Goal: Information Seeking & Learning: Learn about a topic

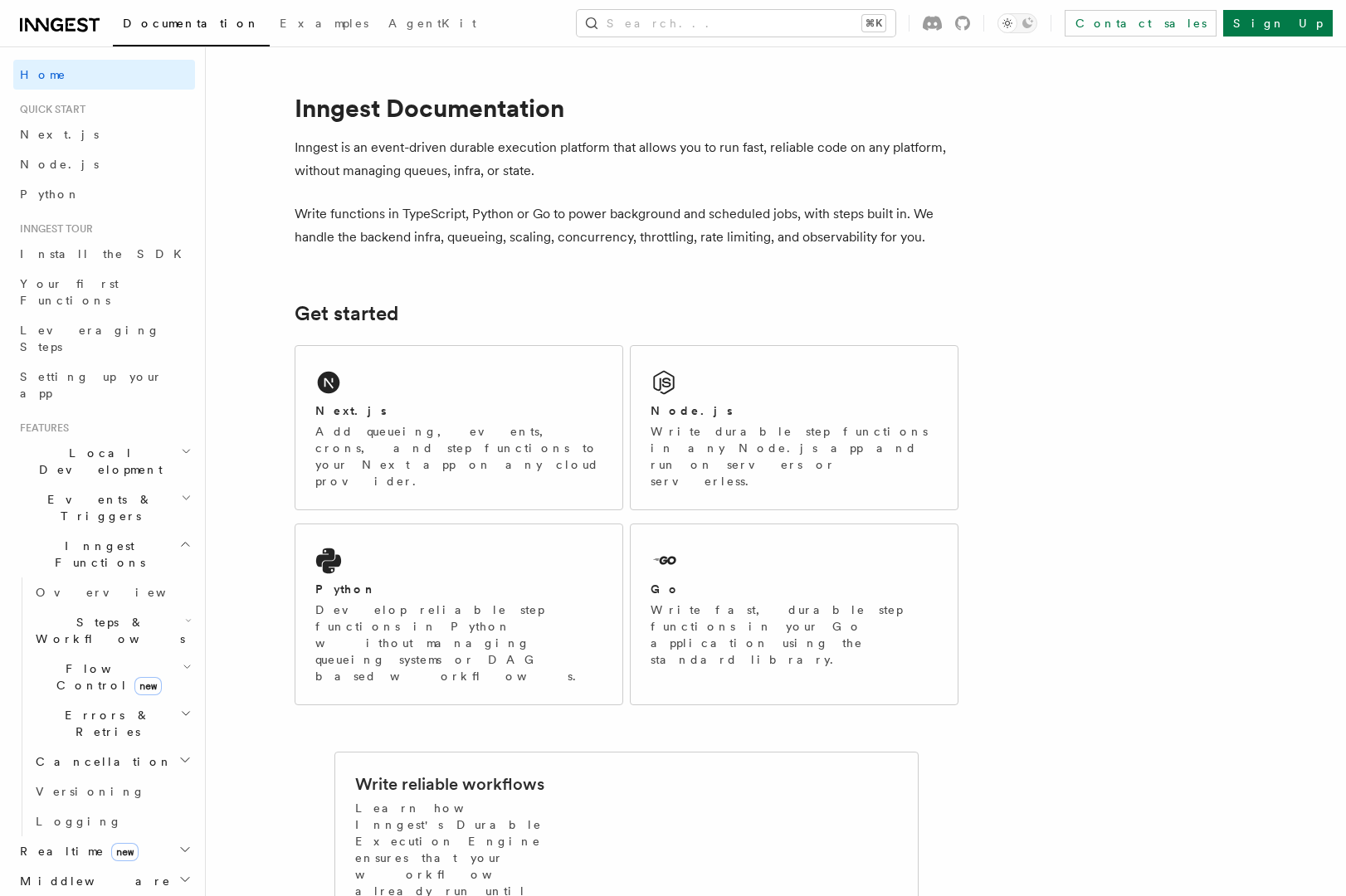
click at [132, 614] on span "Steps & Workflows" at bounding box center [107, 630] width 156 height 33
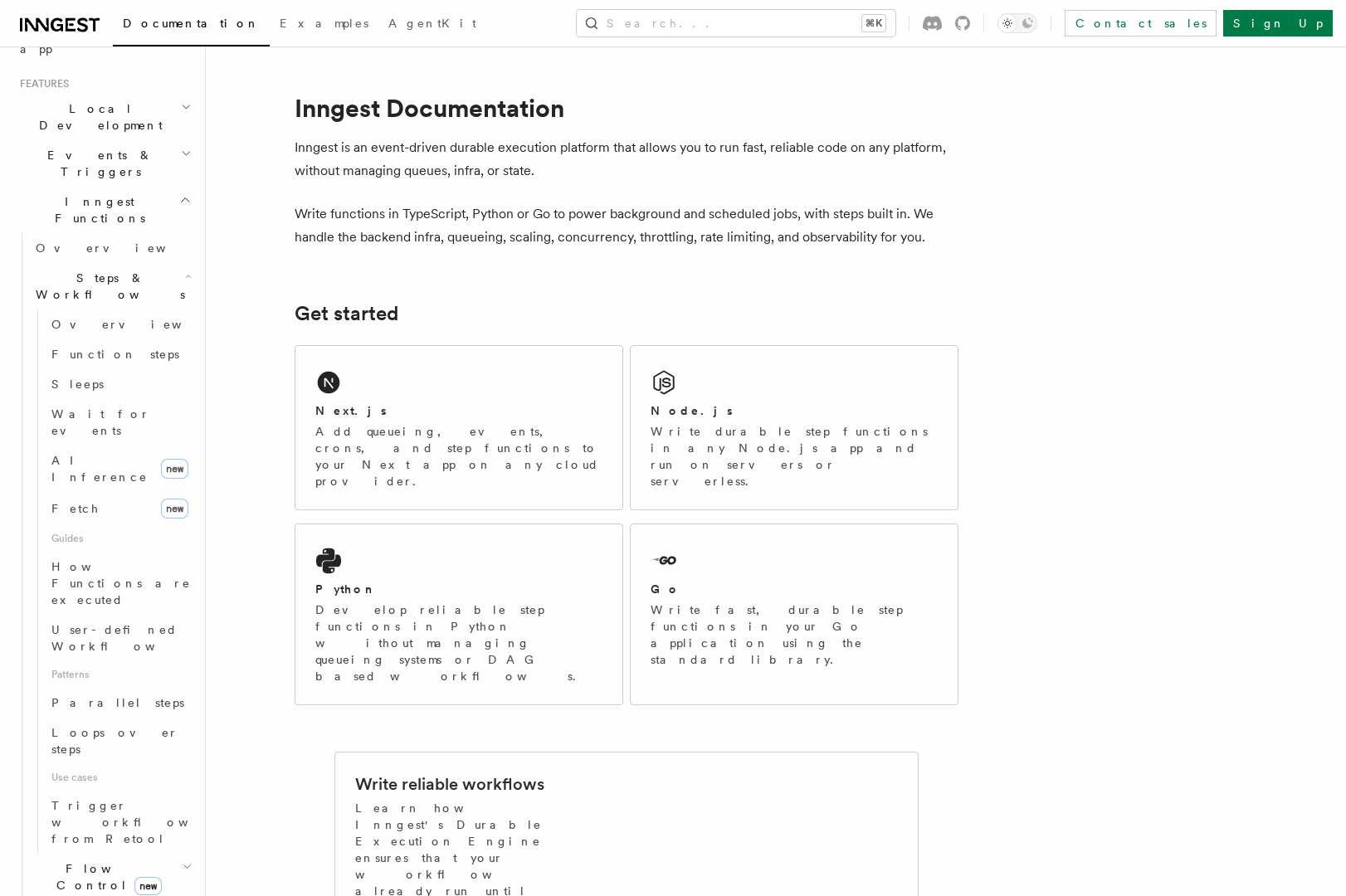
scroll to position [380, 0]
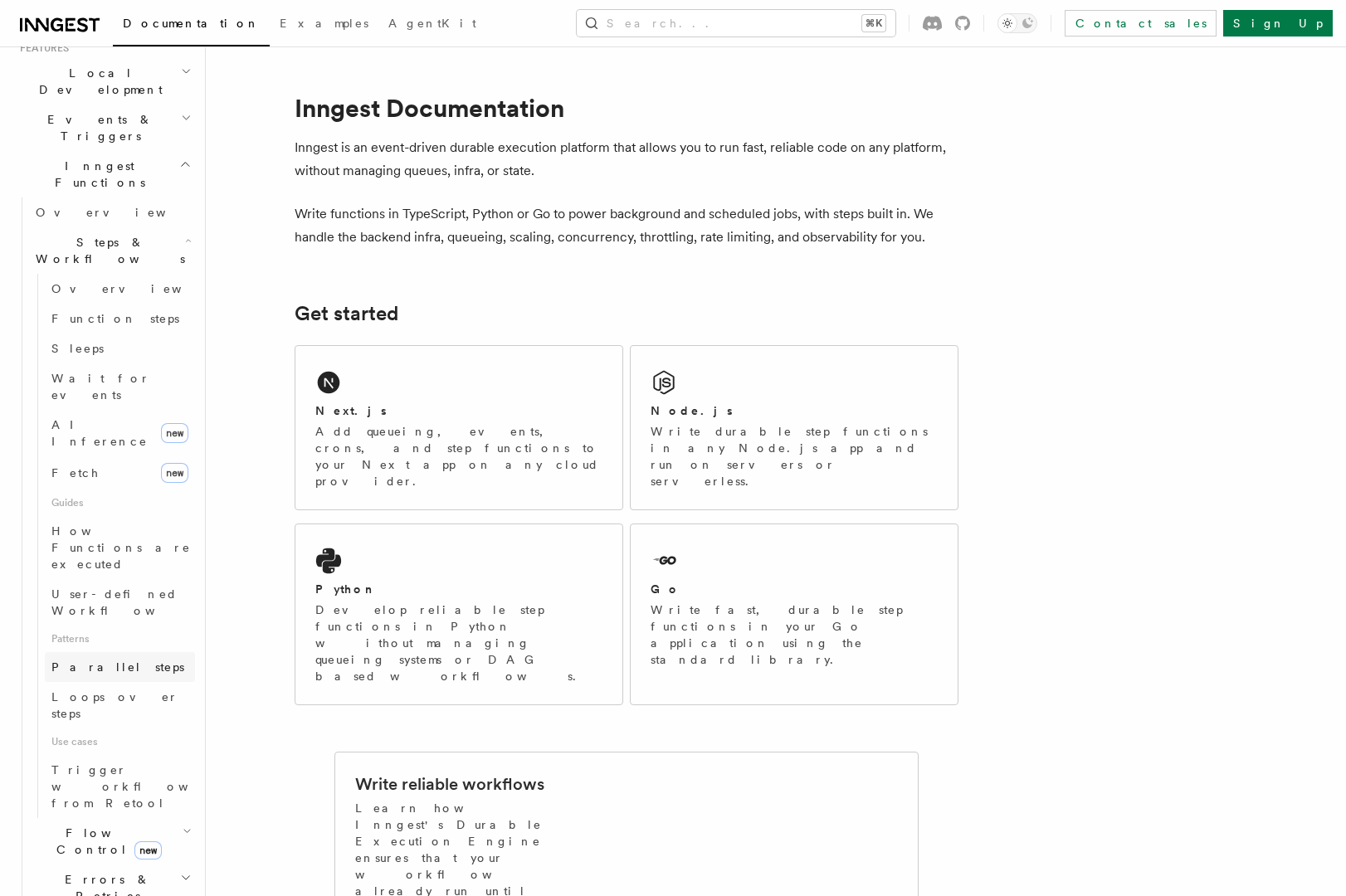
click at [121, 652] on link "Parallel steps" at bounding box center [119, 666] width 150 height 30
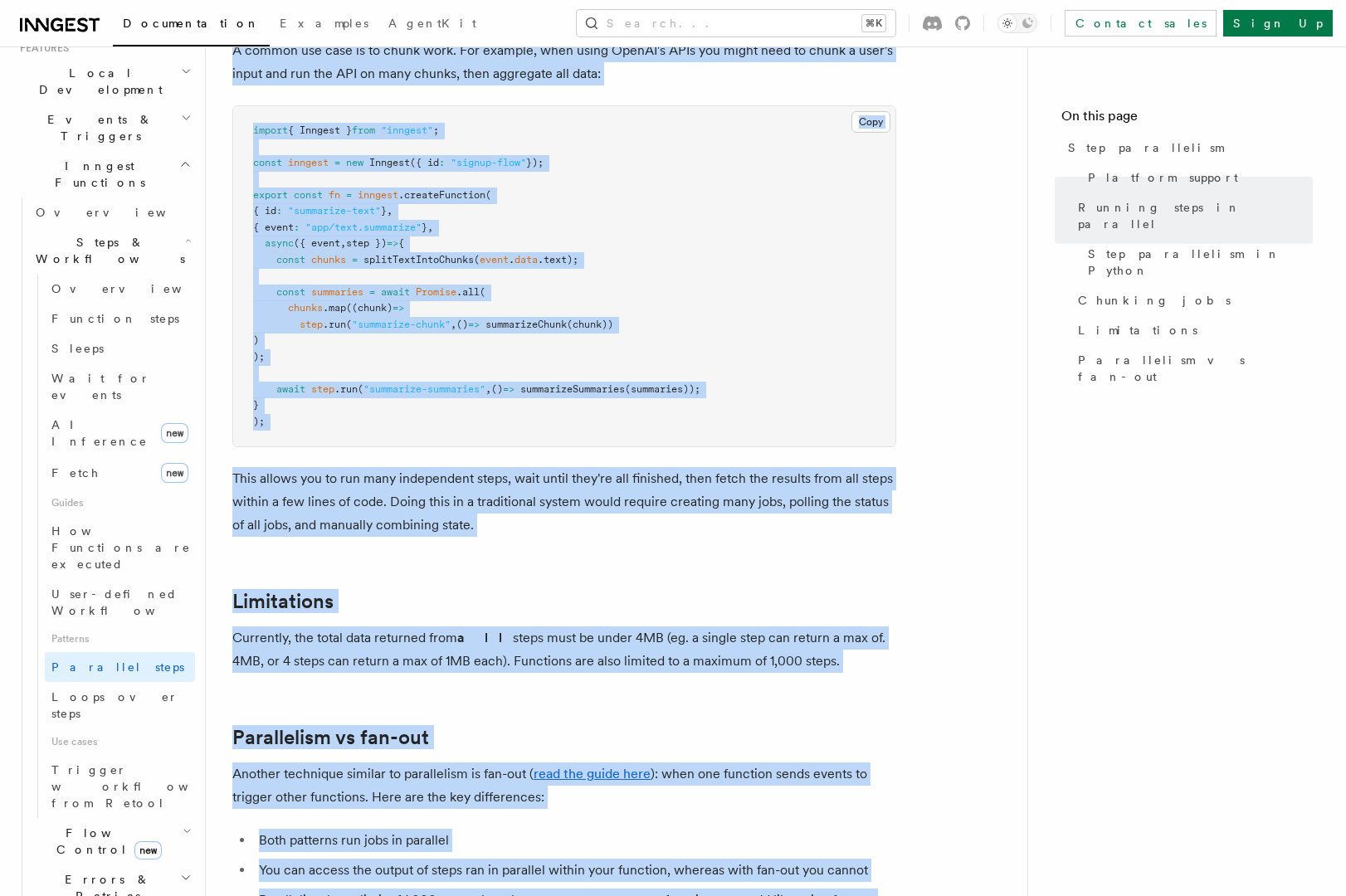
scroll to position [2855, 0]
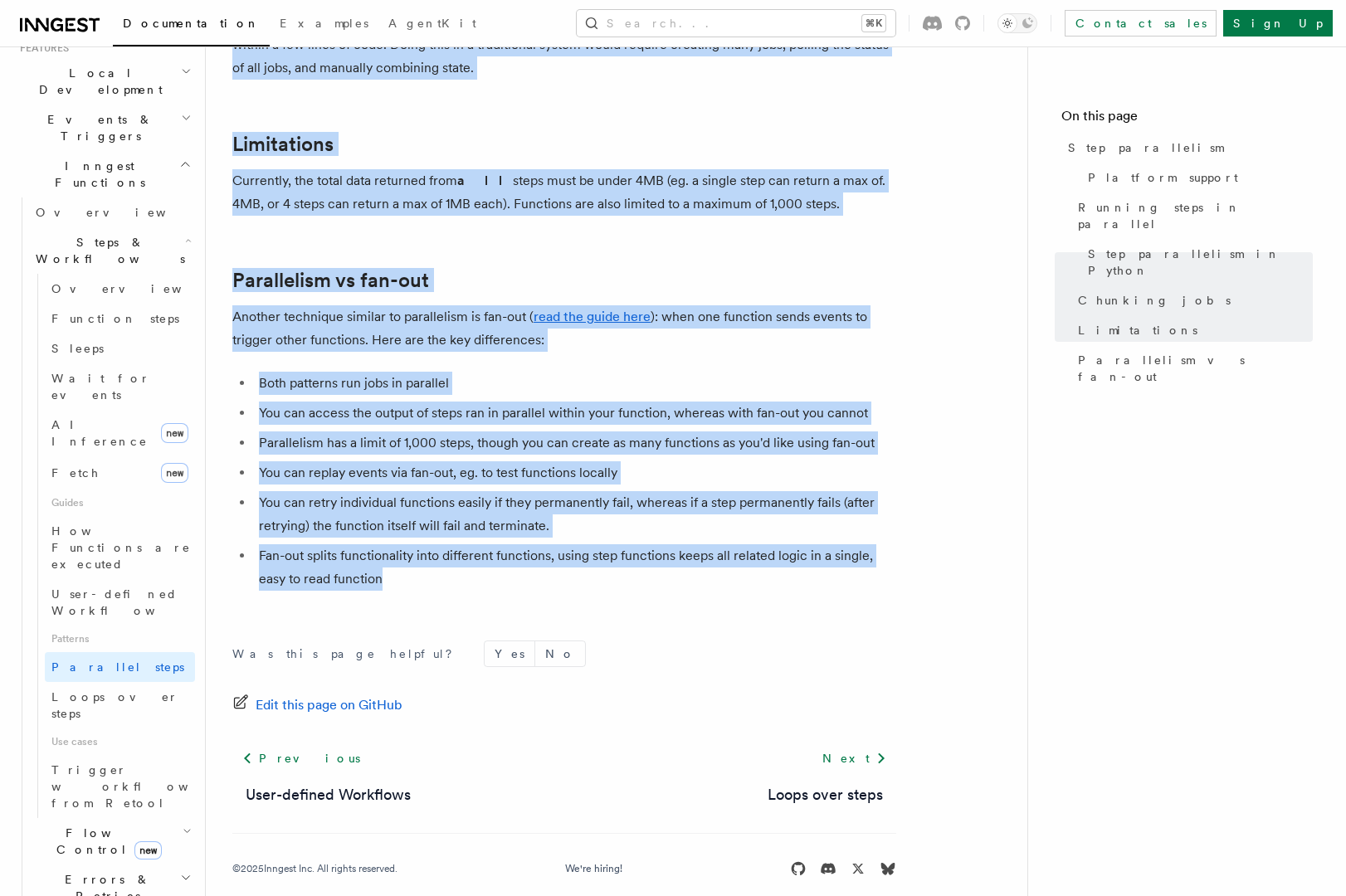
drag, startPoint x: 222, startPoint y: 120, endPoint x: 504, endPoint y: 552, distance: 515.9
copy article "Step parallelism If you’re using a serverless platform to host, code will run i…"
click at [91, 690] on span "Loops over steps" at bounding box center [115, 705] width 127 height 30
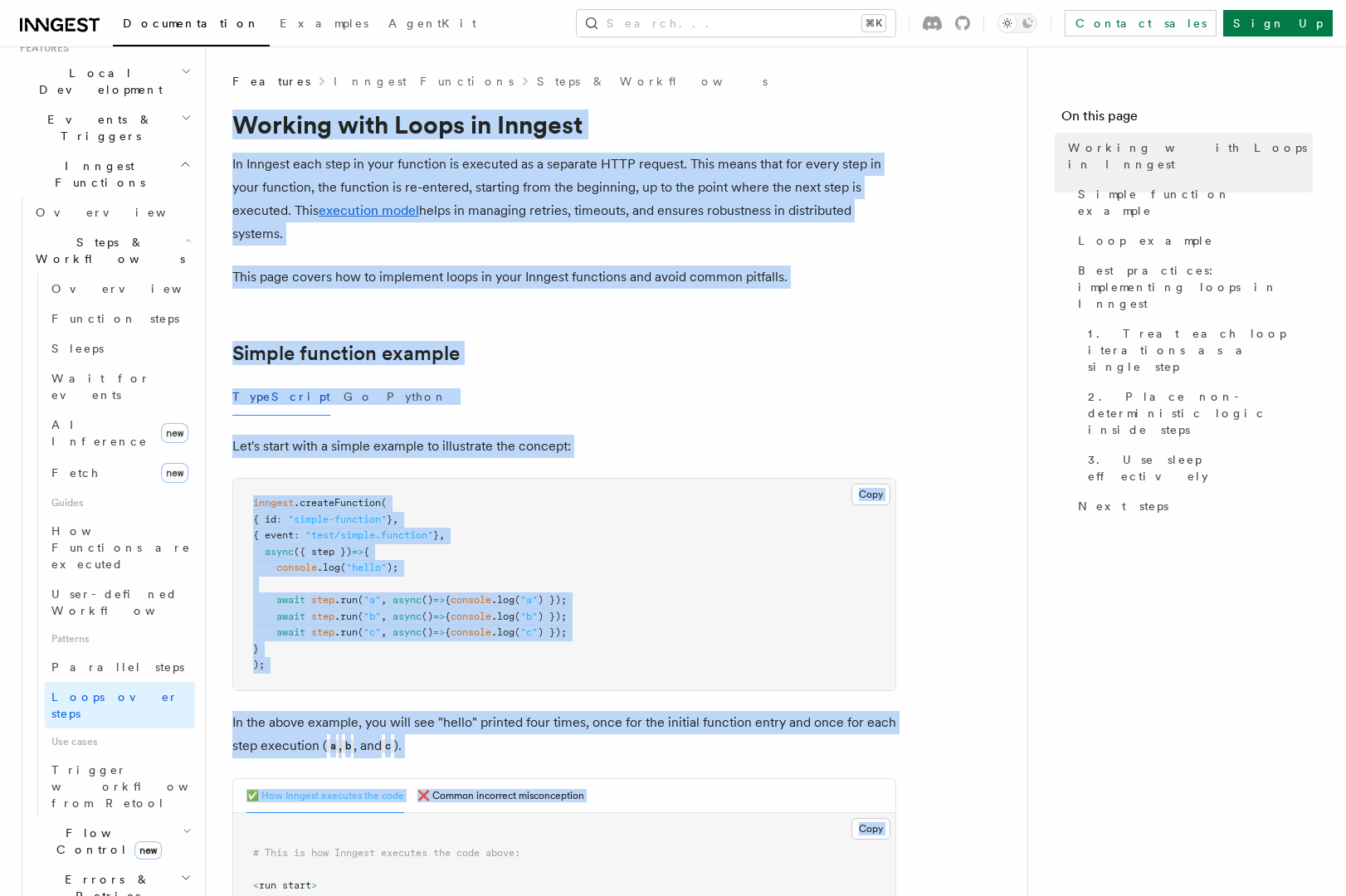
drag, startPoint x: 222, startPoint y: 118, endPoint x: 719, endPoint y: 791, distance: 836.6
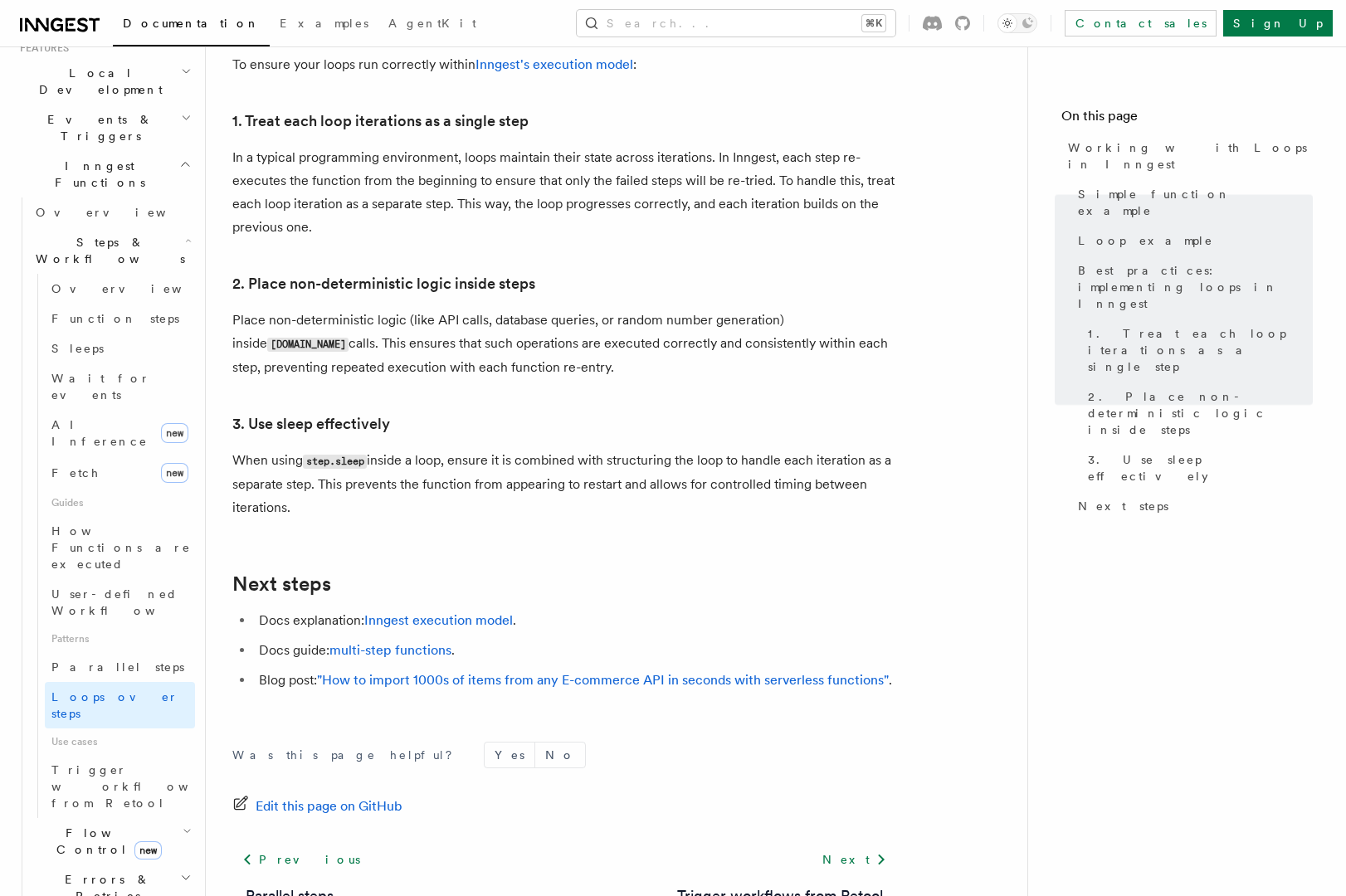
scroll to position [2753, 0]
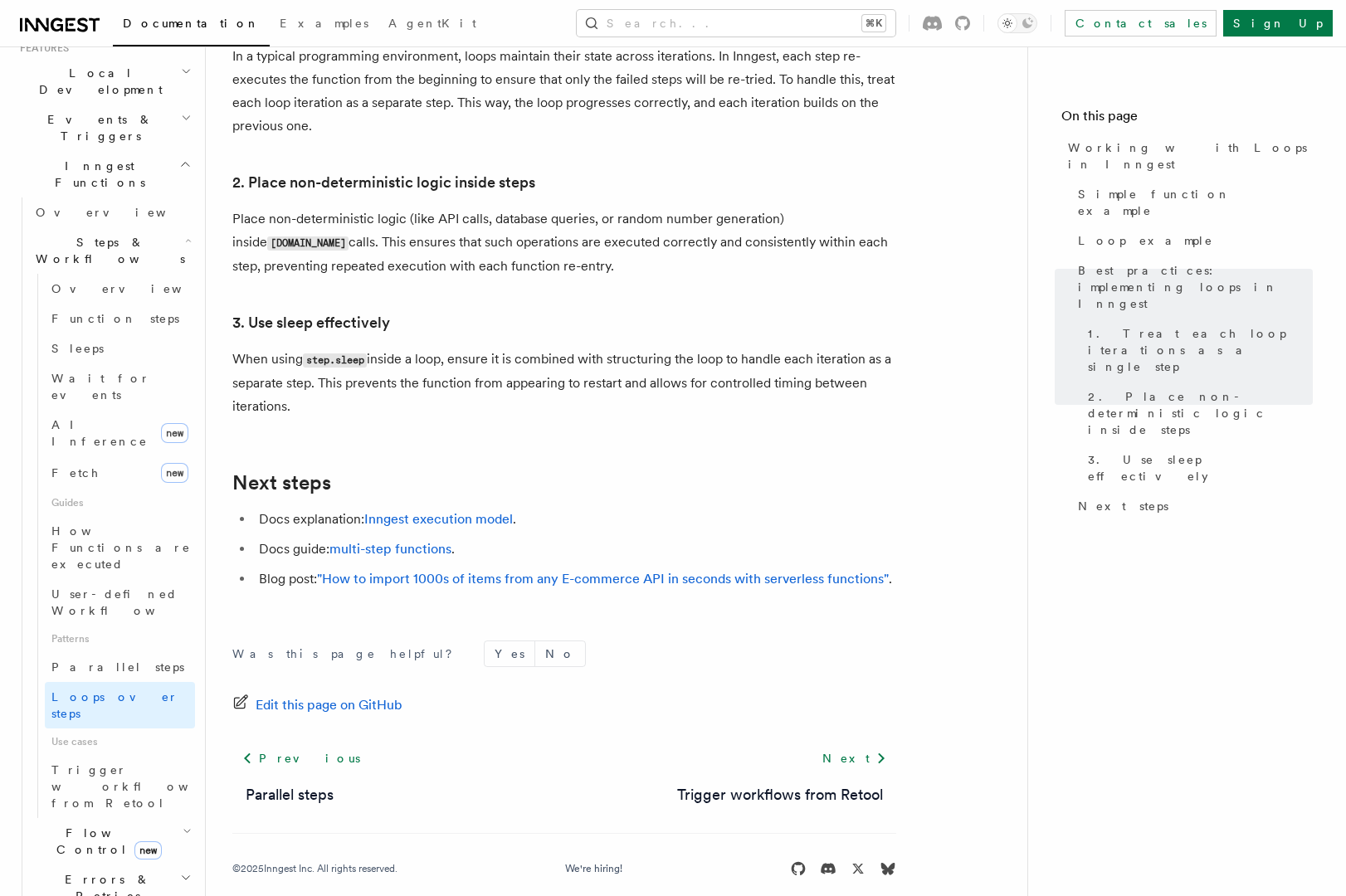
click at [323, 389] on p "When using step.sleep inside a loop, ensure it is combined with structuring the…" at bounding box center [564, 382] width 664 height 70
copy article "Working with Loops in Inngest In Inngest each step in your function is executed…"
click at [582, 471] on h2 "Next steps" at bounding box center [564, 482] width 664 height 23
click at [165, 818] on h2 "Flow Control new" at bounding box center [112, 841] width 166 height 46
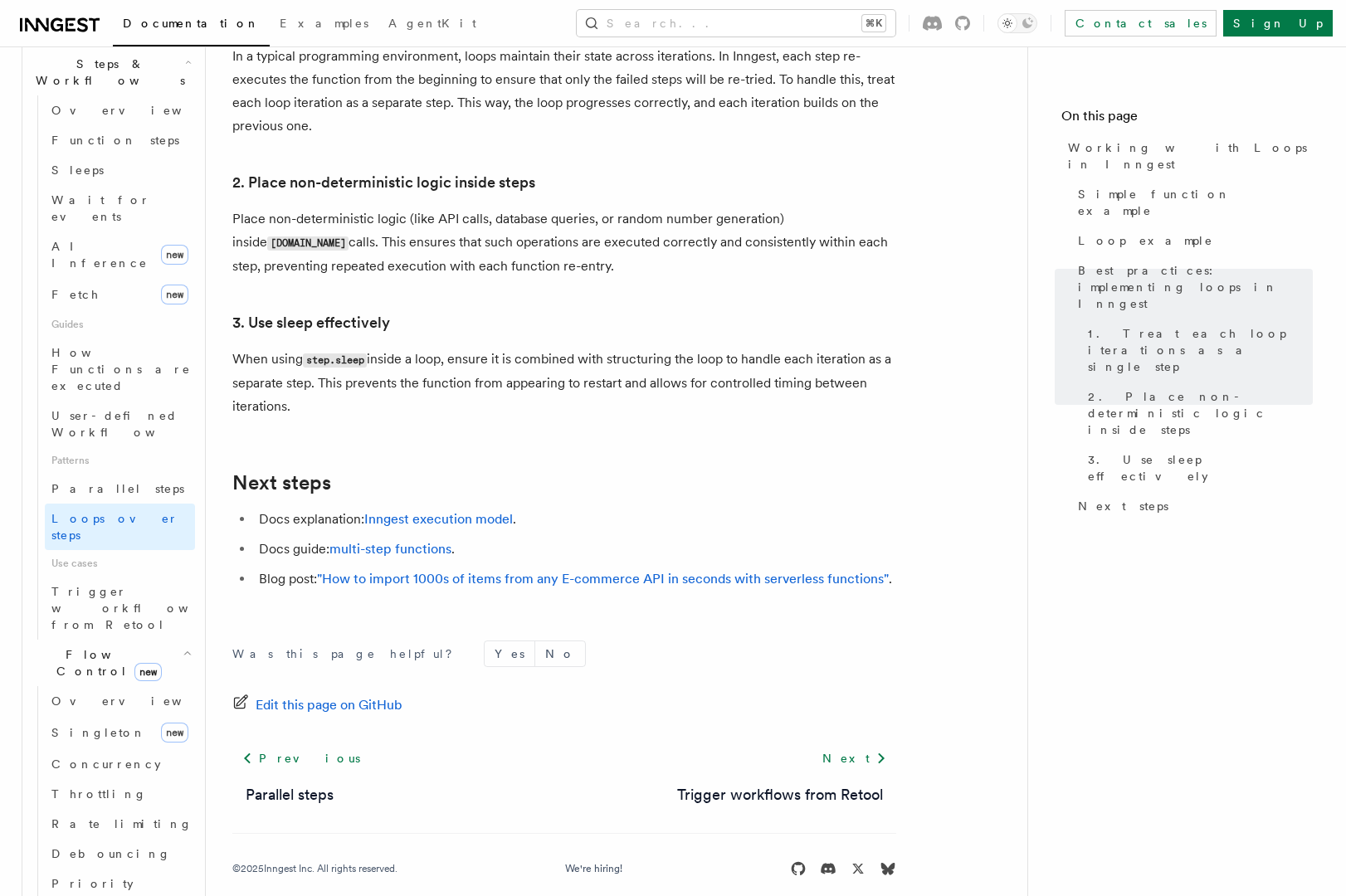
scroll to position [716, 0]
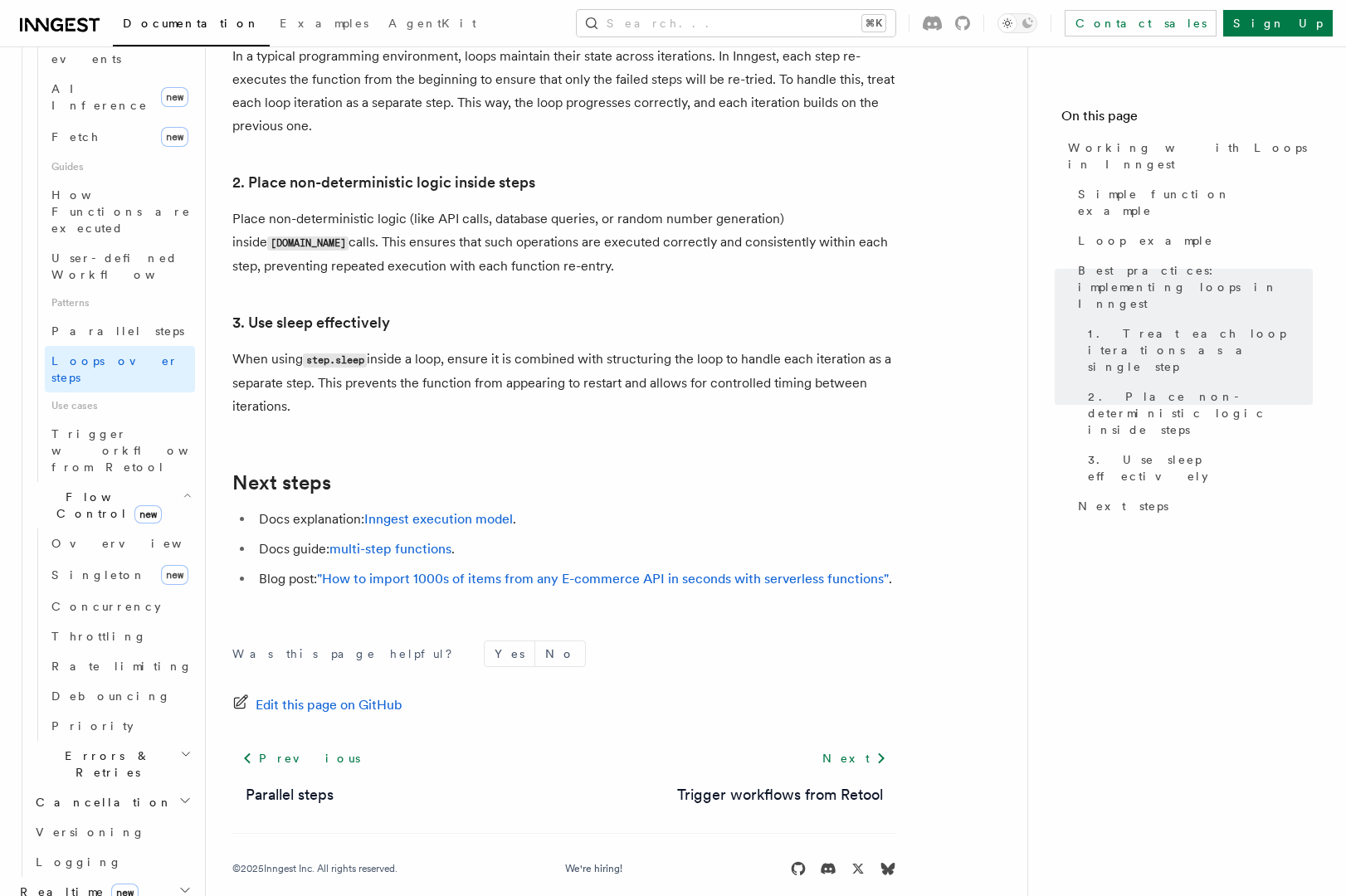
click at [81, 489] on span "Flow Control new" at bounding box center [106, 505] width 154 height 33
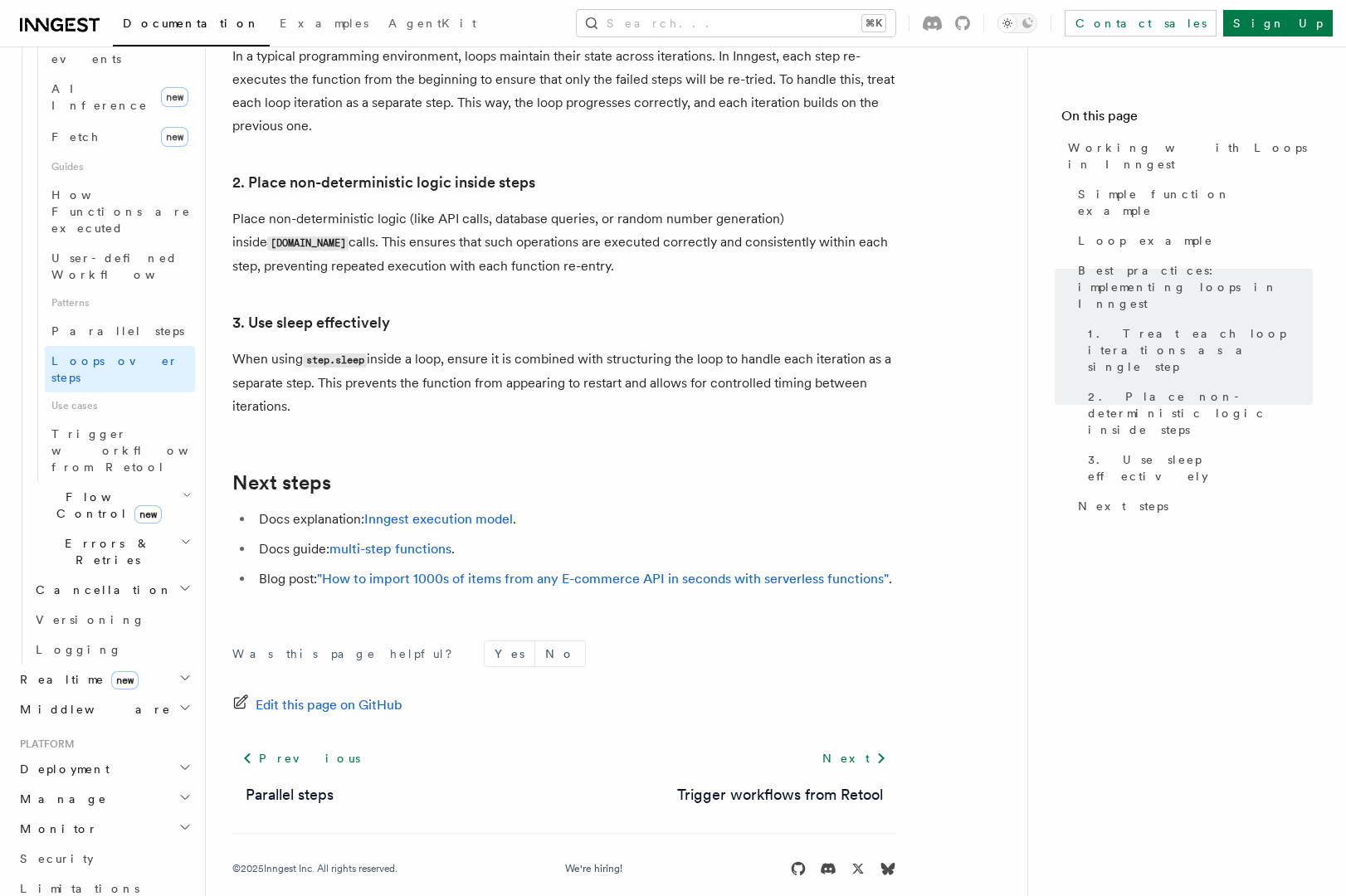
click at [81, 489] on span "Flow Control new" at bounding box center [106, 505] width 154 height 33
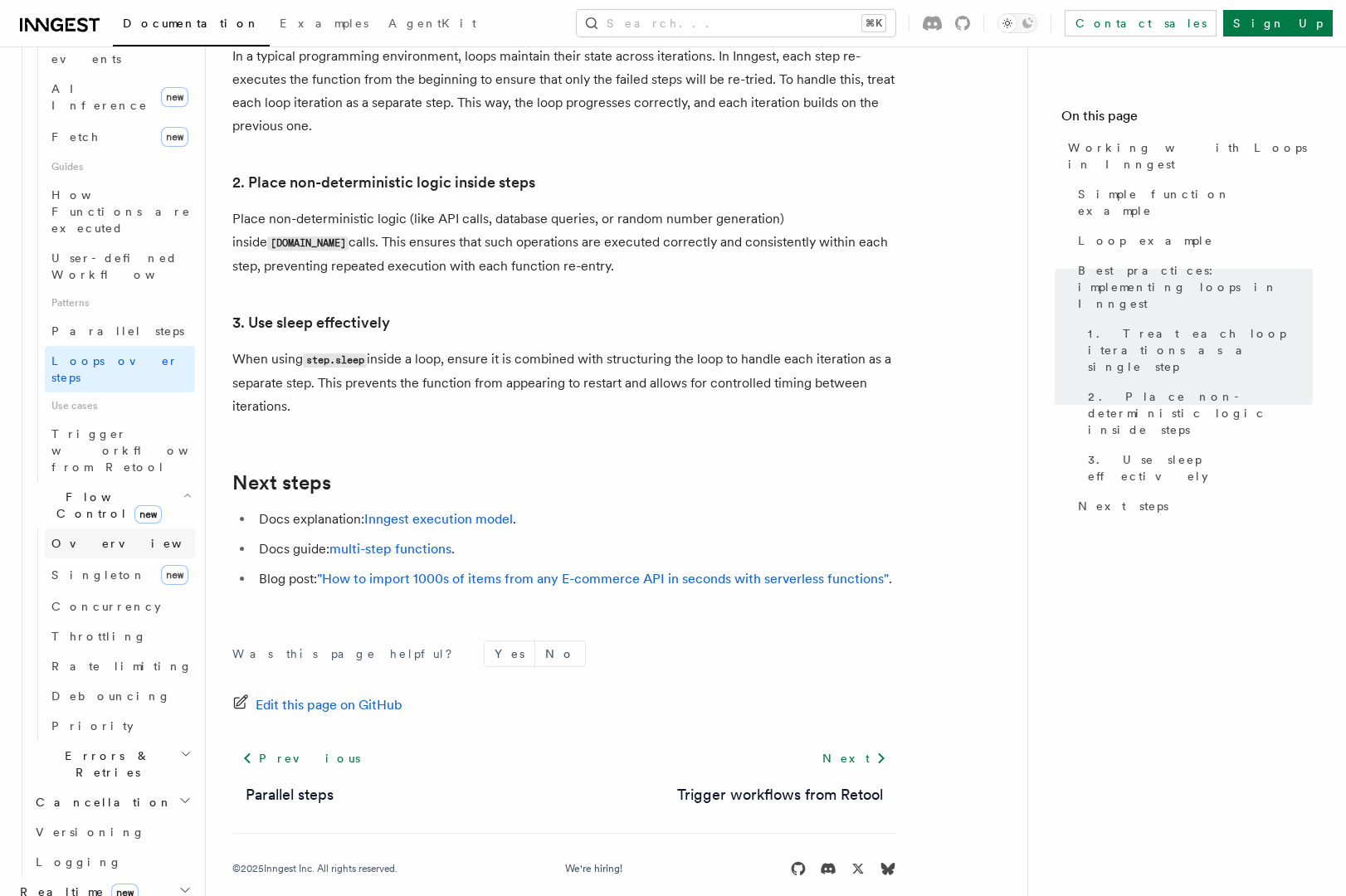
click at [87, 537] on span "Overview" at bounding box center [136, 543] width 171 height 13
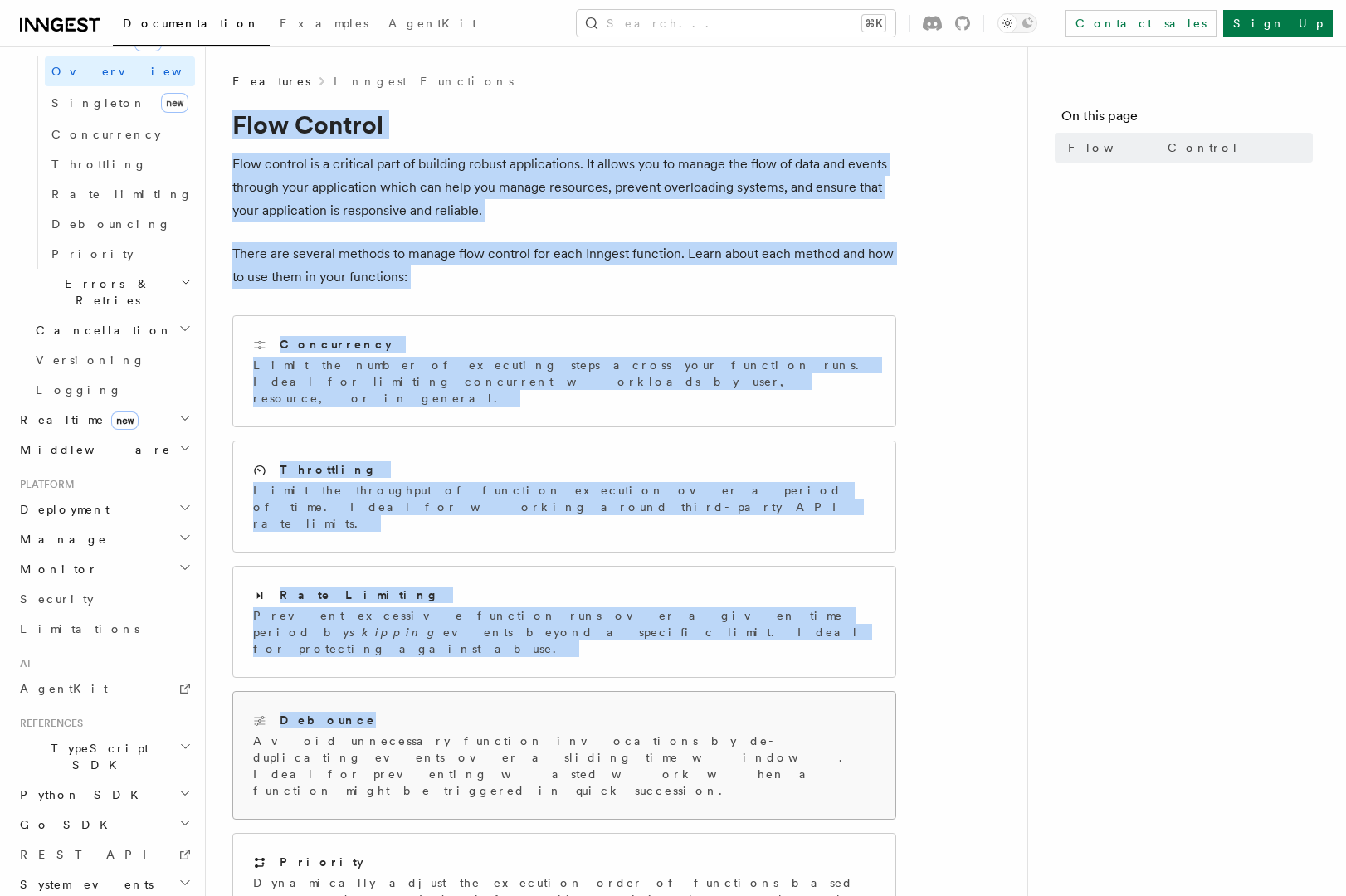
drag, startPoint x: 235, startPoint y: 122, endPoint x: 726, endPoint y: 649, distance: 720.3
click at [726, 649] on article "Features Inngest Functions Flow Control Flow control is a critical part of buil…" at bounding box center [617, 666] width 769 height 1188
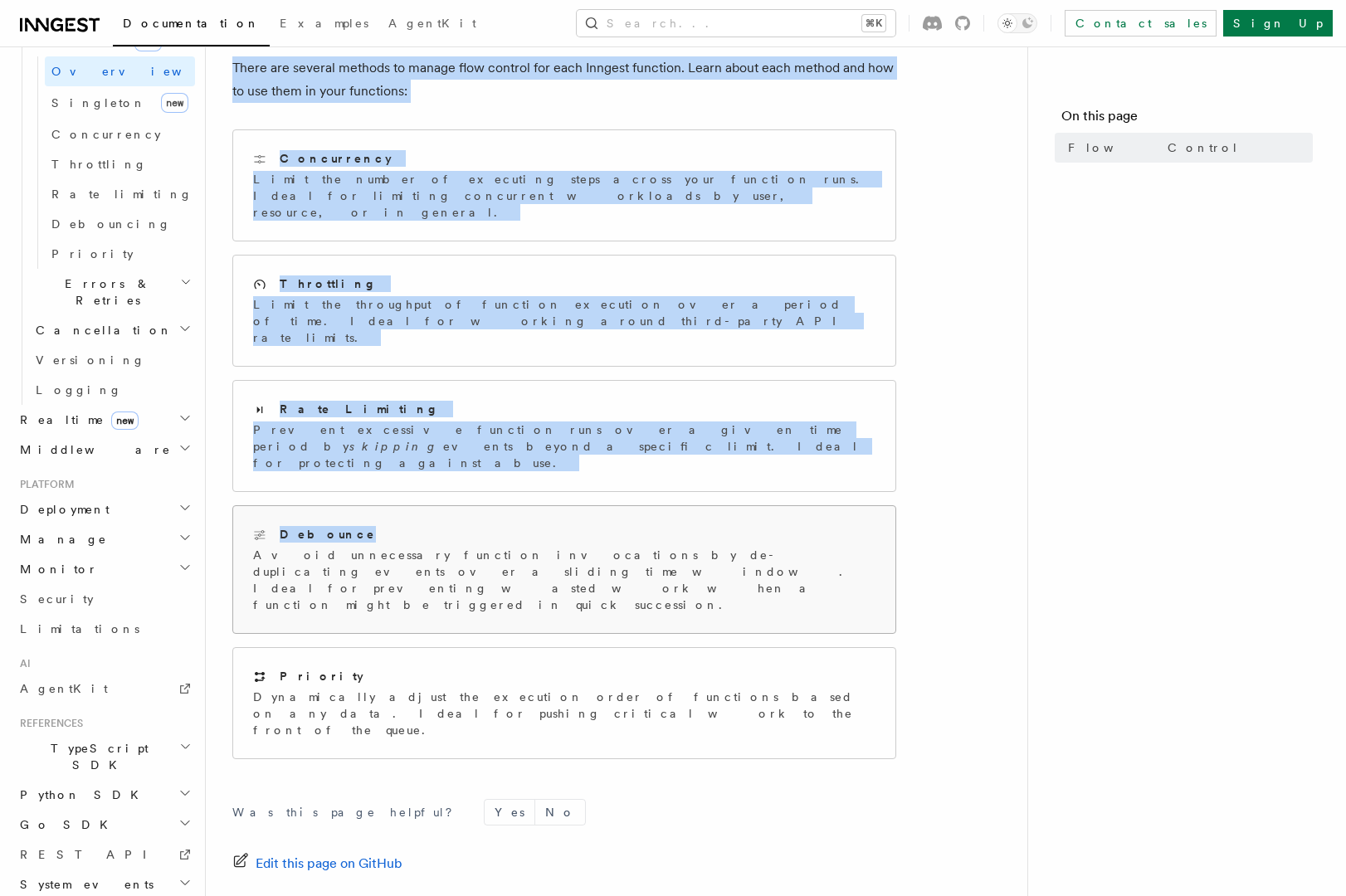
scroll to position [249, 0]
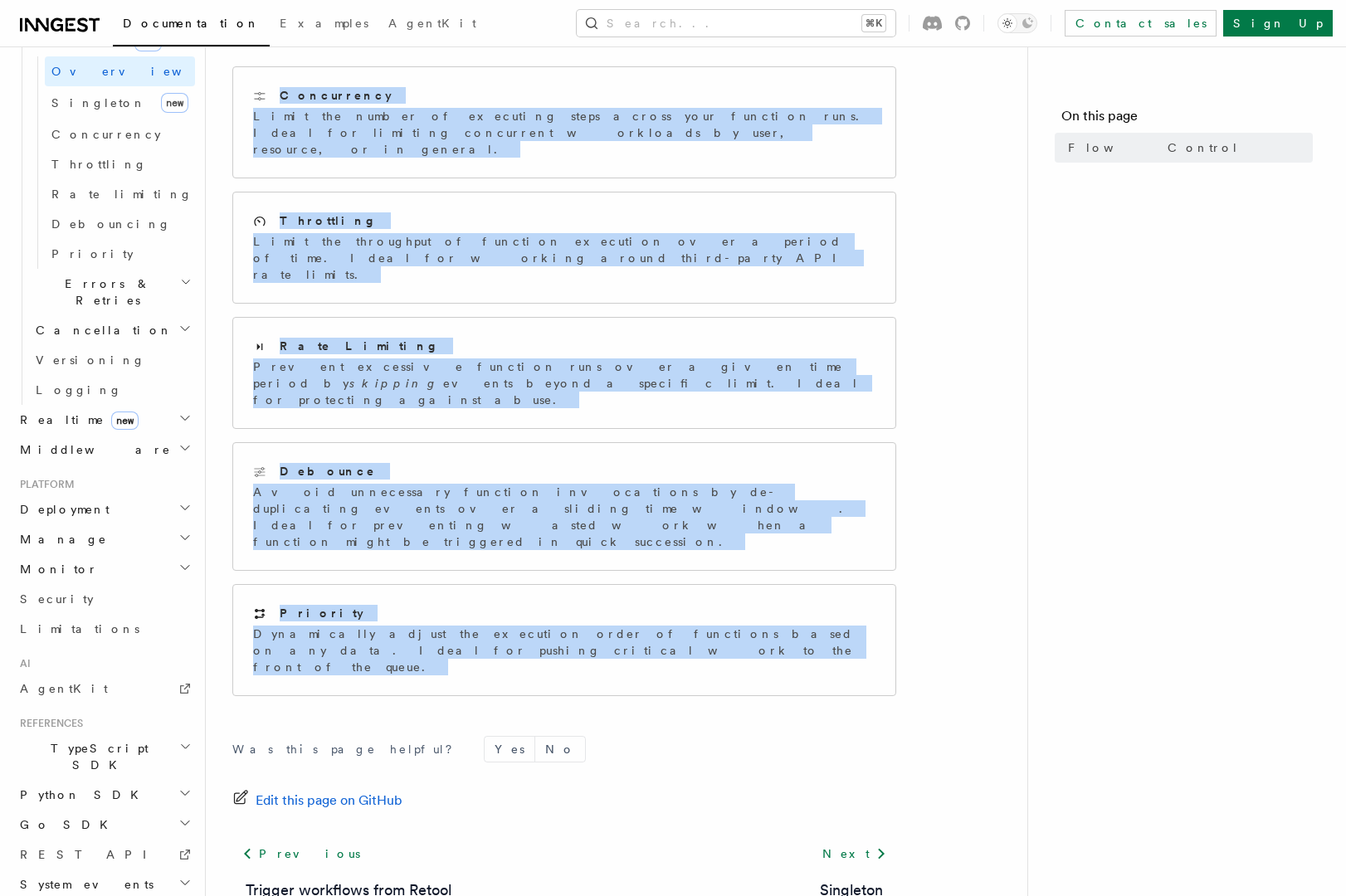
click at [452, 702] on div "Was this page helpful? Yes No Edit this page on GitHub Previous Trigger workflo…" at bounding box center [564, 857] width 664 height 310
copy article "Flow Control Flow control is a critical part of building robust applications. I…"
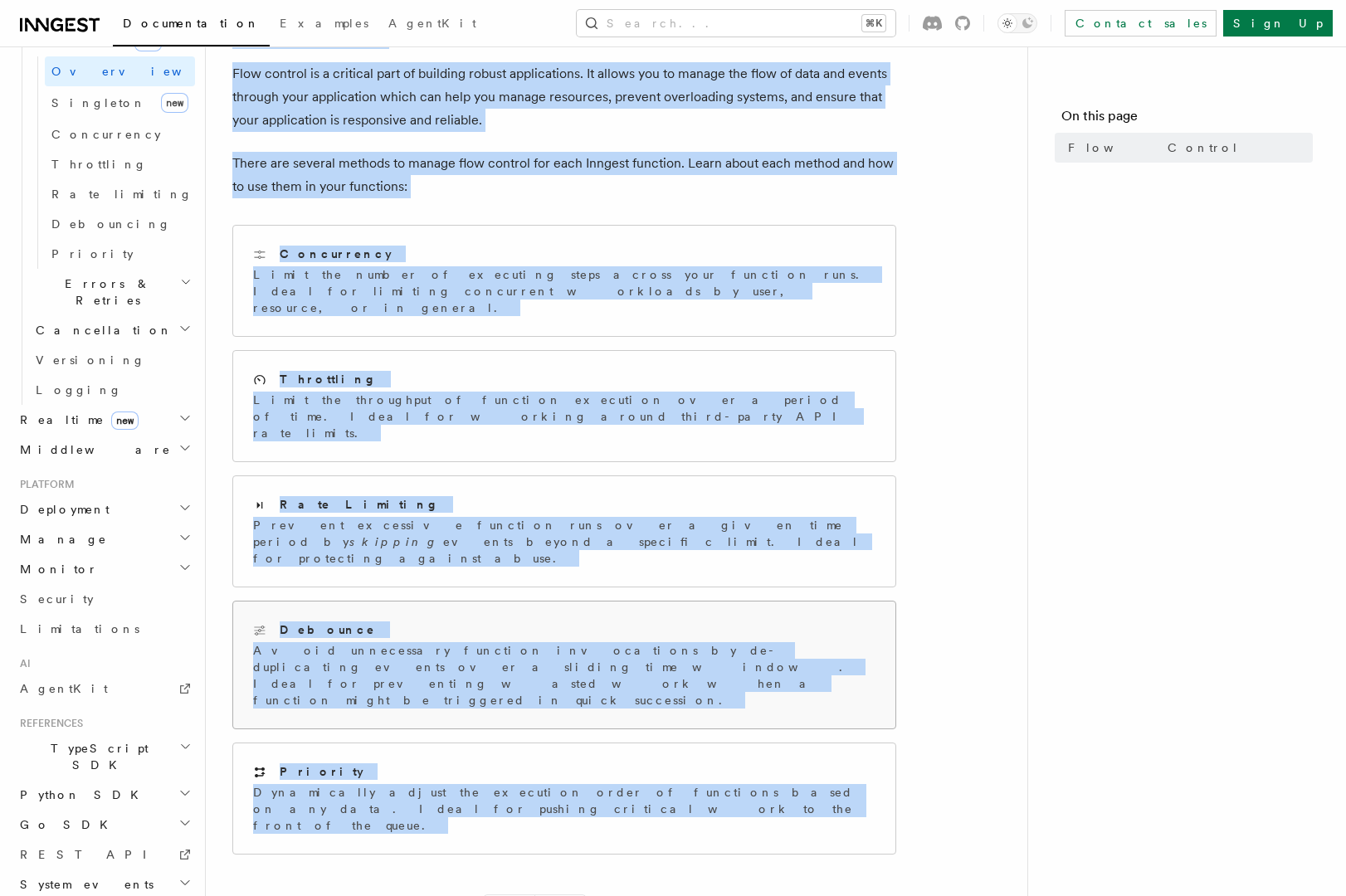
scroll to position [0, 0]
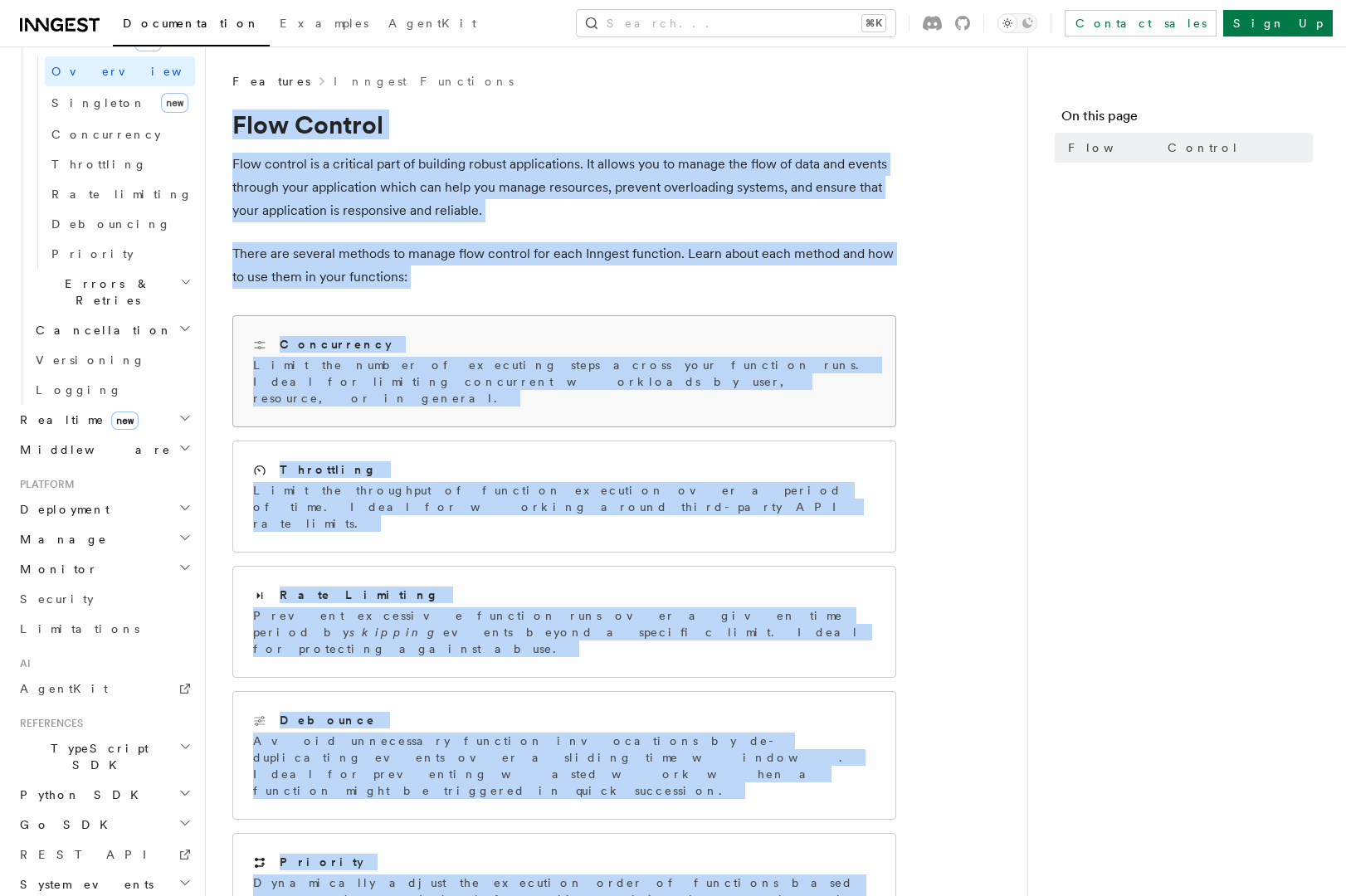
click at [415, 338] on div "Concurrency" at bounding box center [564, 345] width 623 height 17
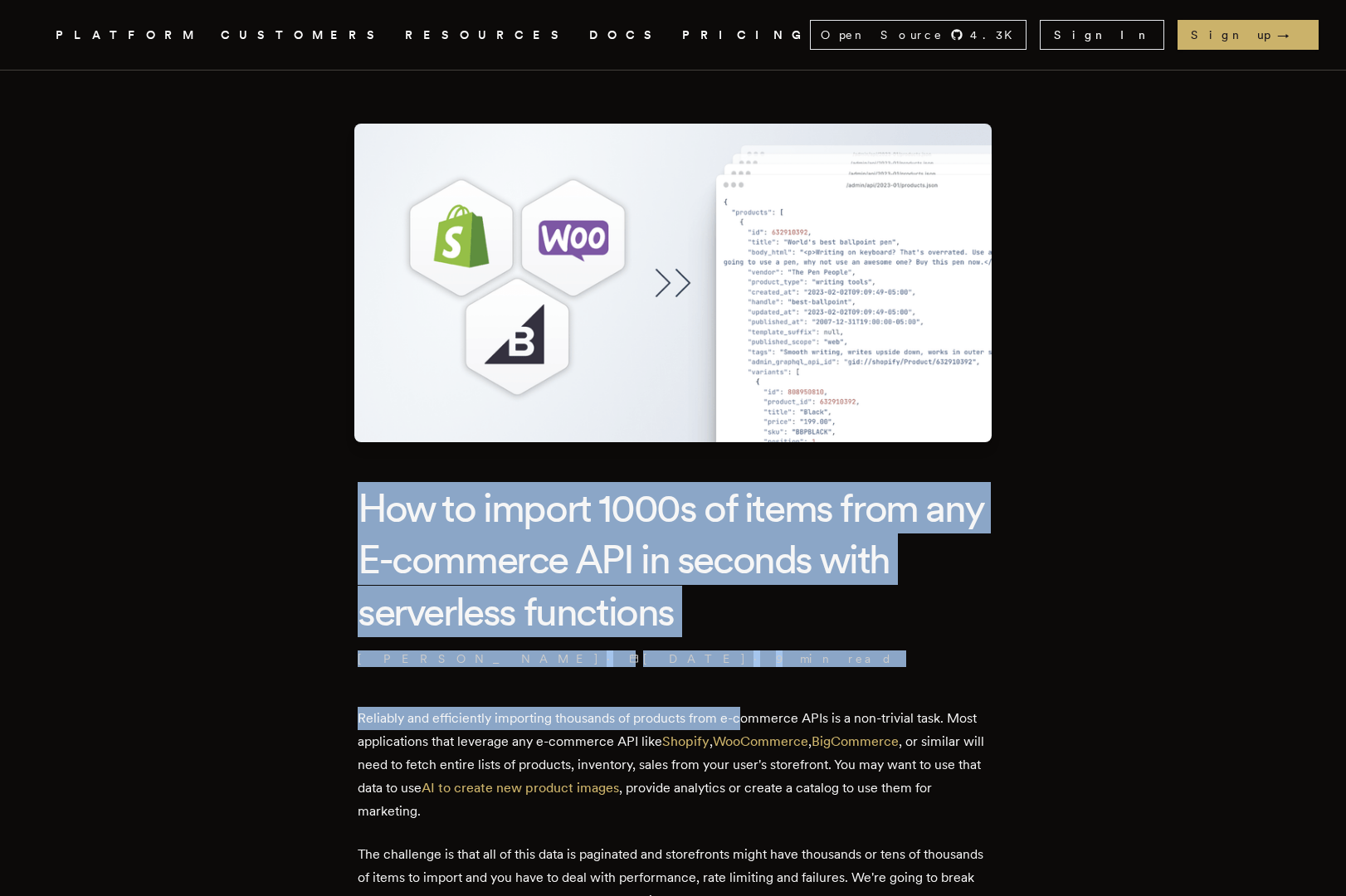
drag, startPoint x: 406, startPoint y: 514, endPoint x: 743, endPoint y: 712, distance: 390.9
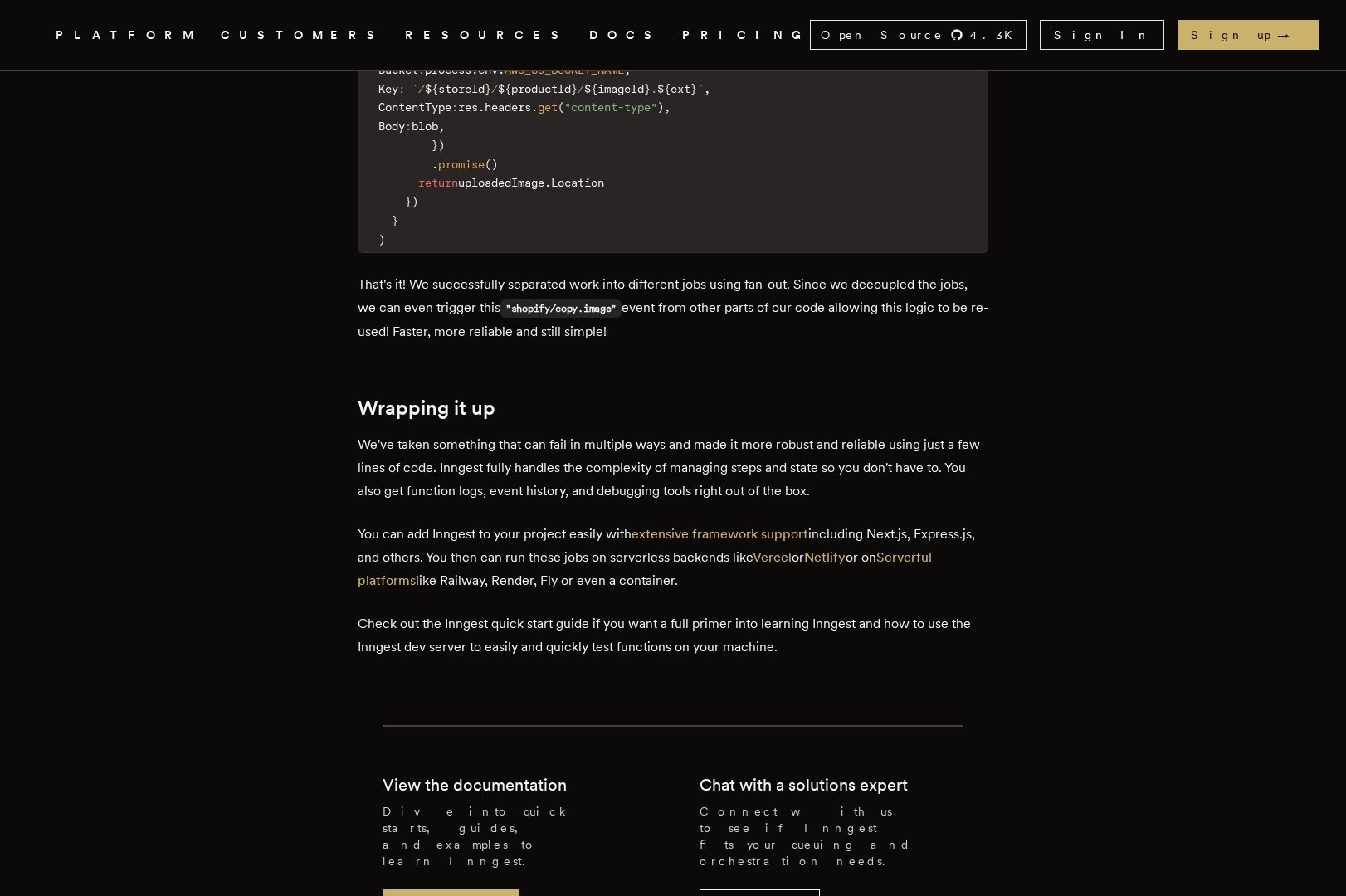
scroll to position [5744, 0]
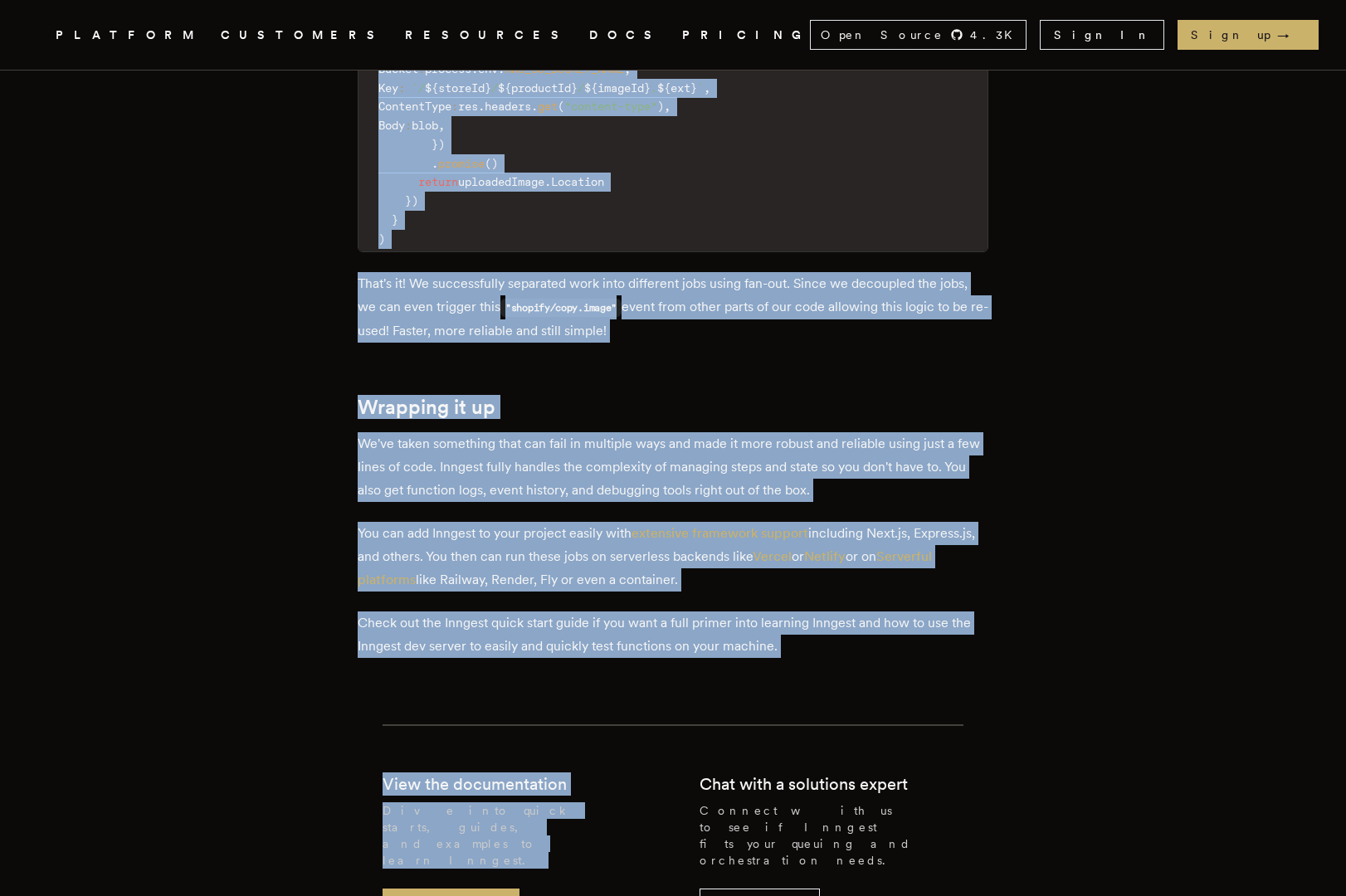
copy div "How to import 1000s of items from any E-commerce API in seconds with serverless…"
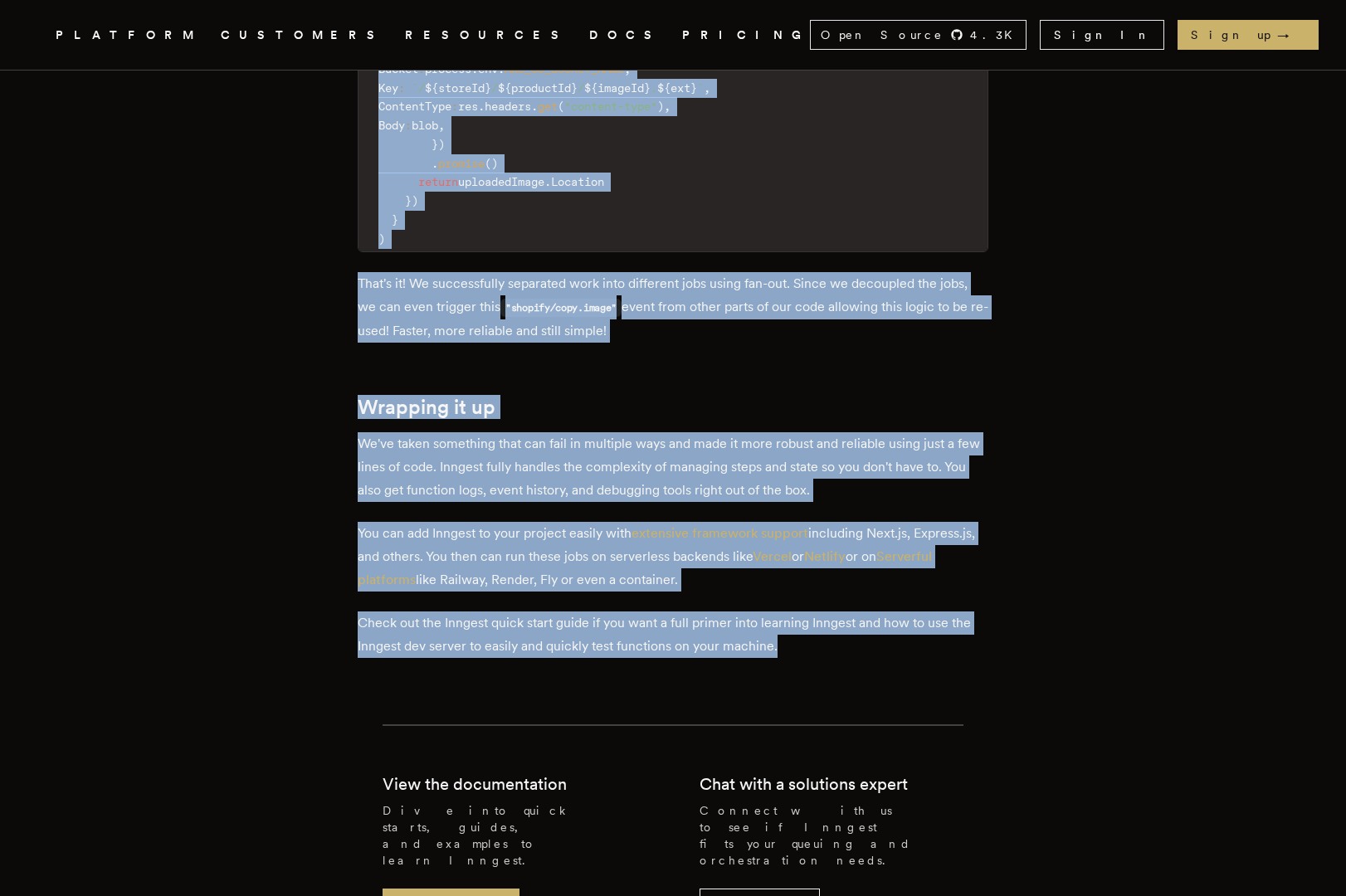
click at [818, 611] on p "Check out the Inngest quick start guide if you want a full primer into learning…" at bounding box center [673, 634] width 631 height 46
copy div "How to import 1000s of items from any E-commerce API in seconds with serverless…"
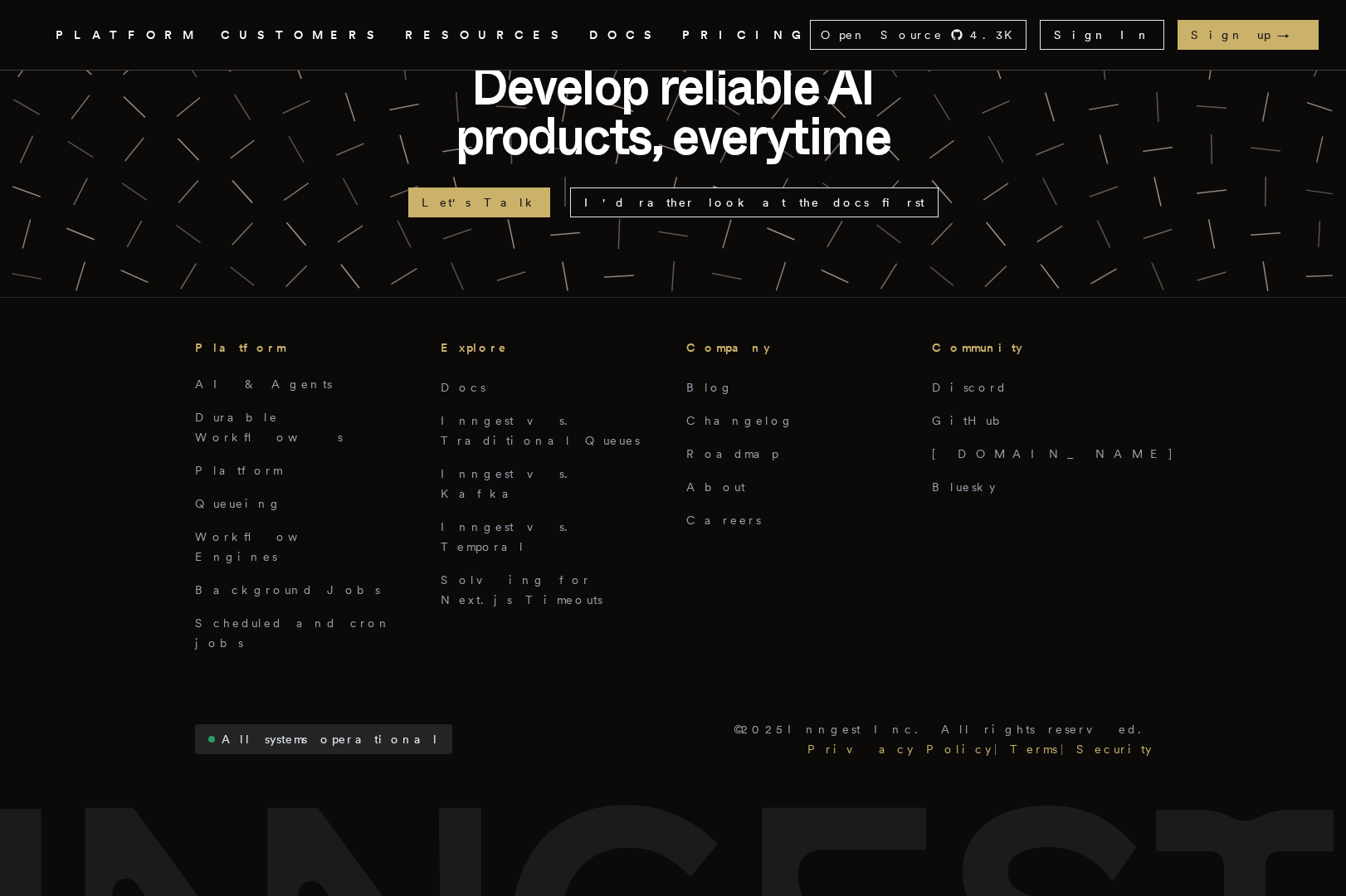
scroll to position [6772, 0]
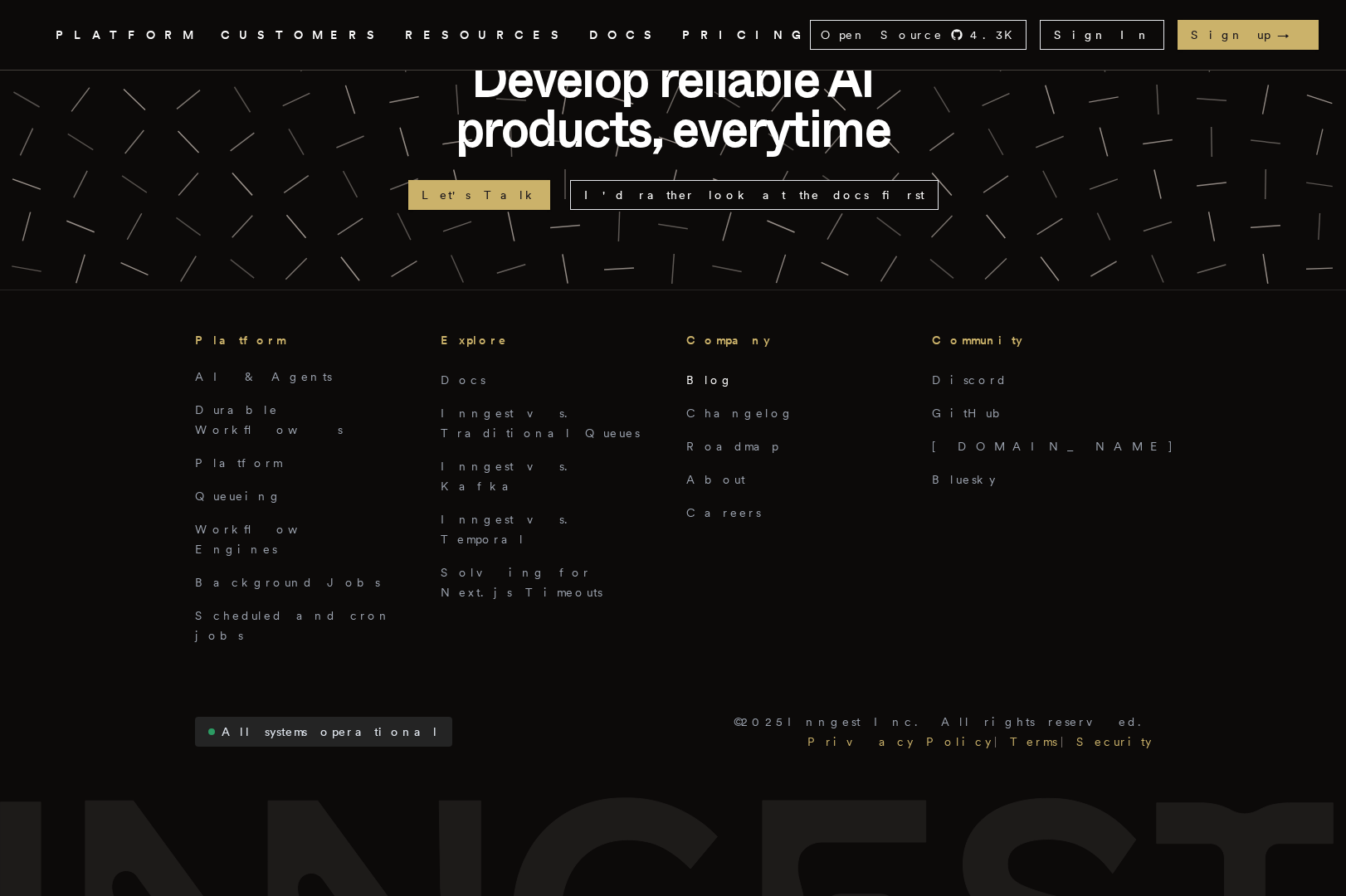
click at [697, 373] on link "Blog" at bounding box center [709, 379] width 47 height 13
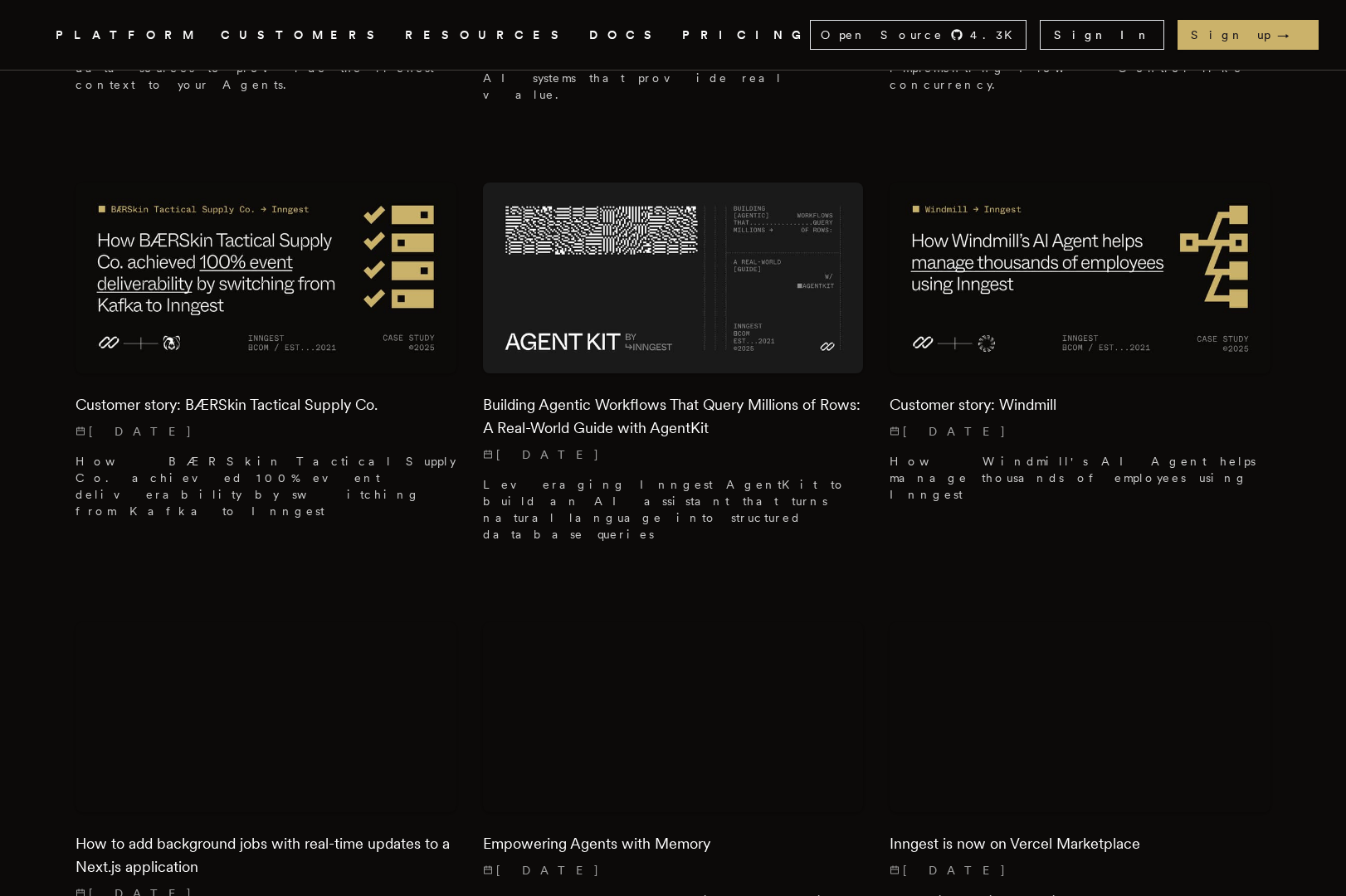
scroll to position [917, 0]
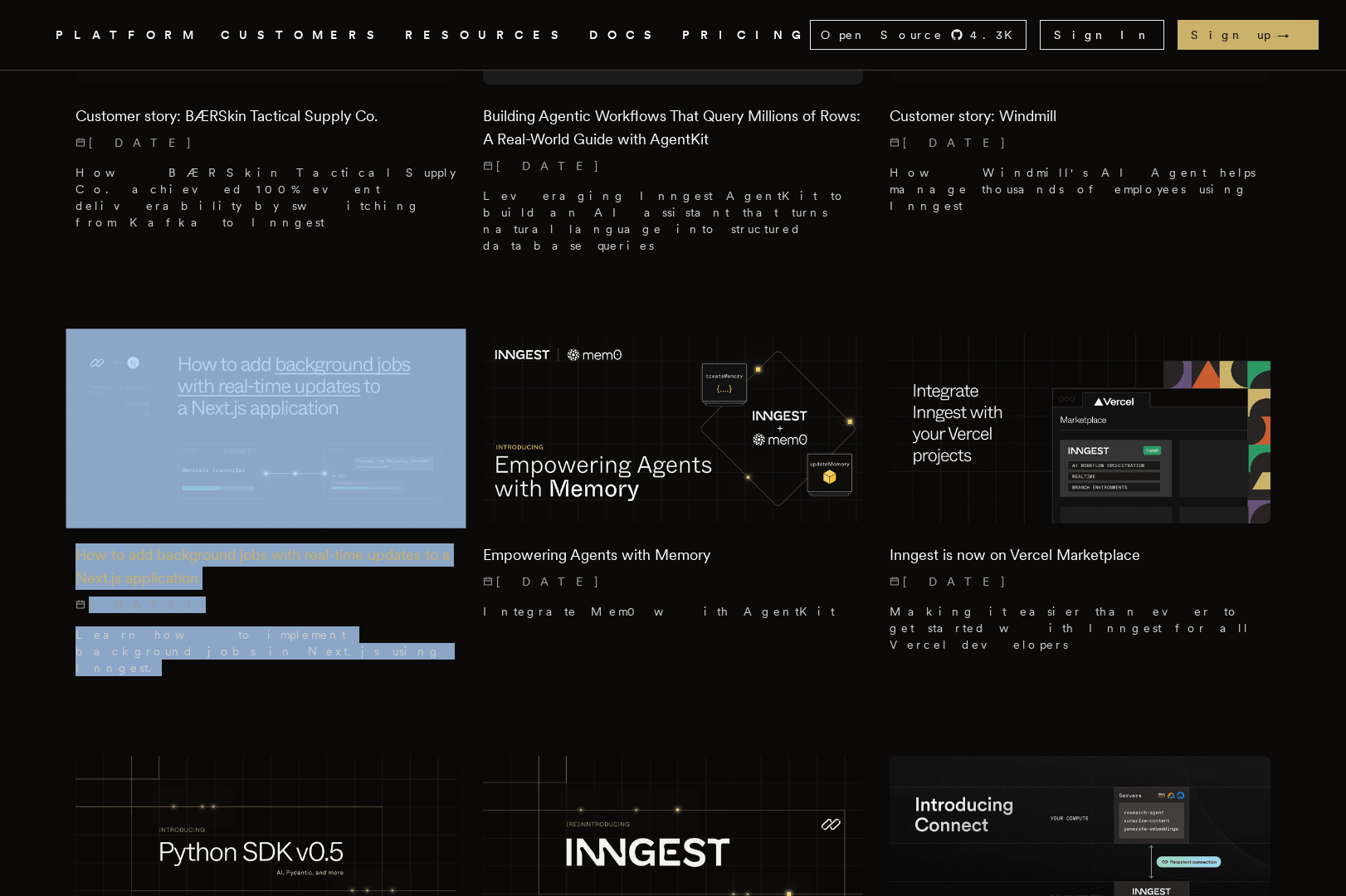
scroll to position [1207, 0]
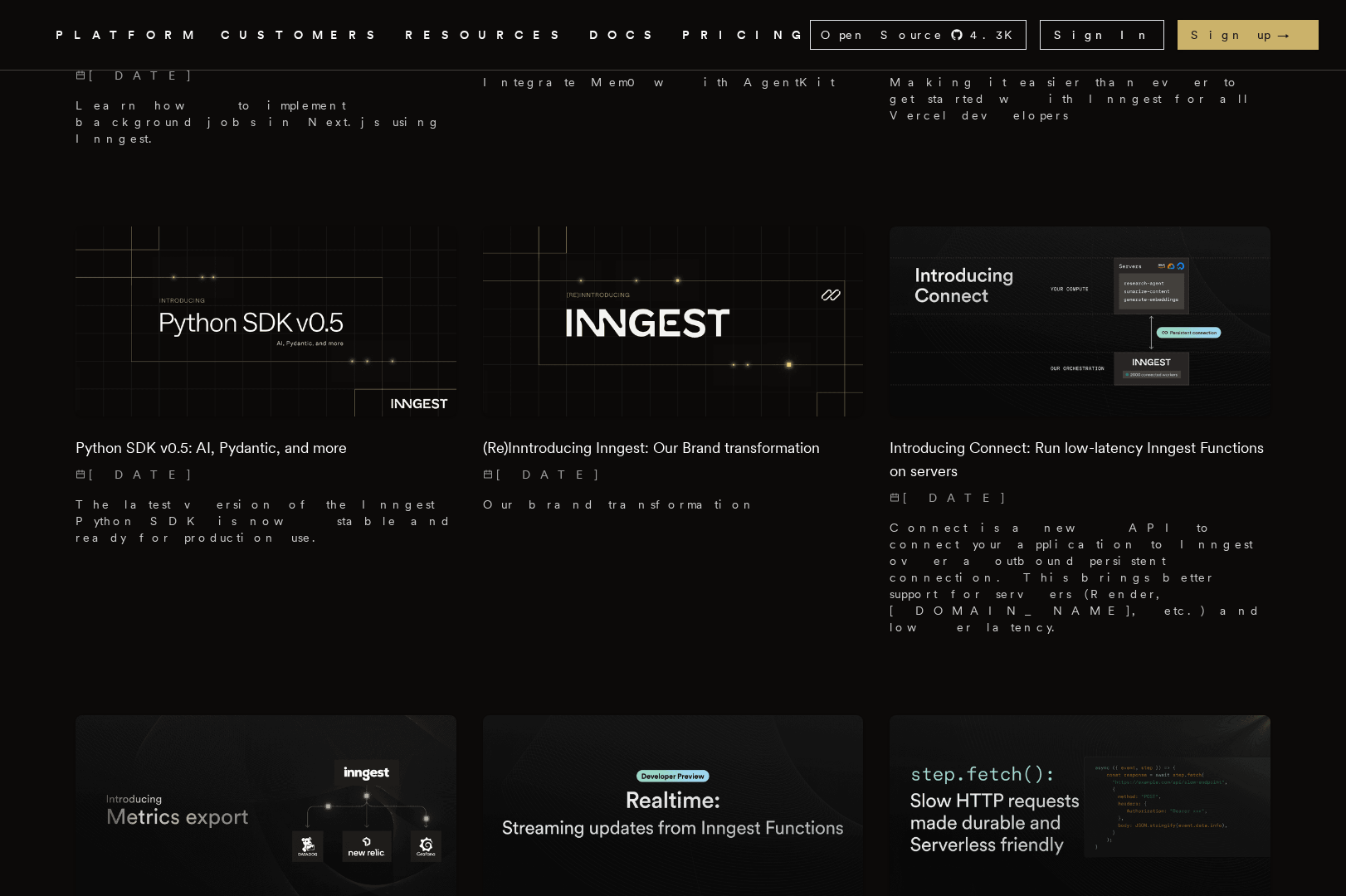
scroll to position [1735, 0]
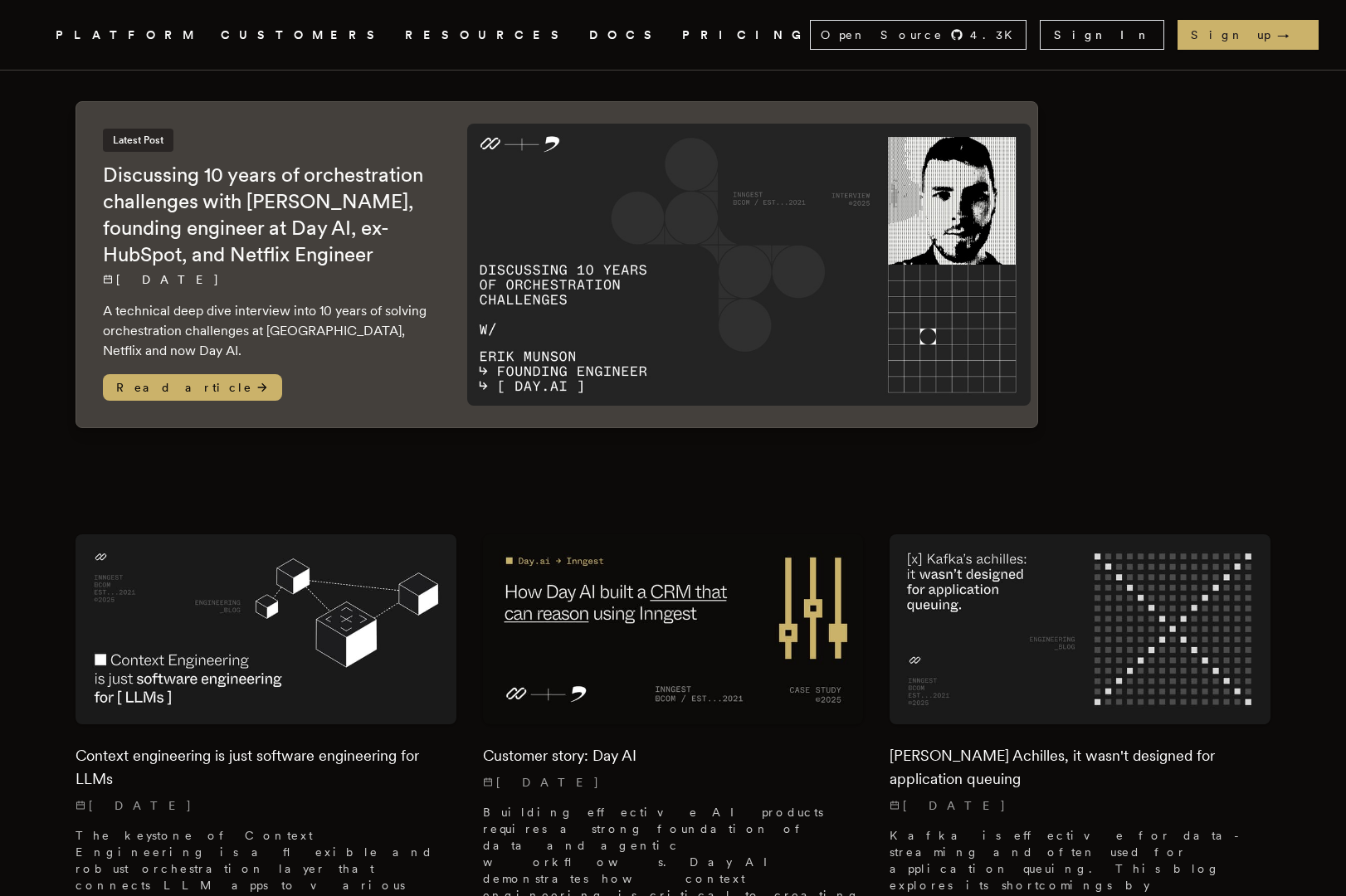
scroll to position [85, 0]
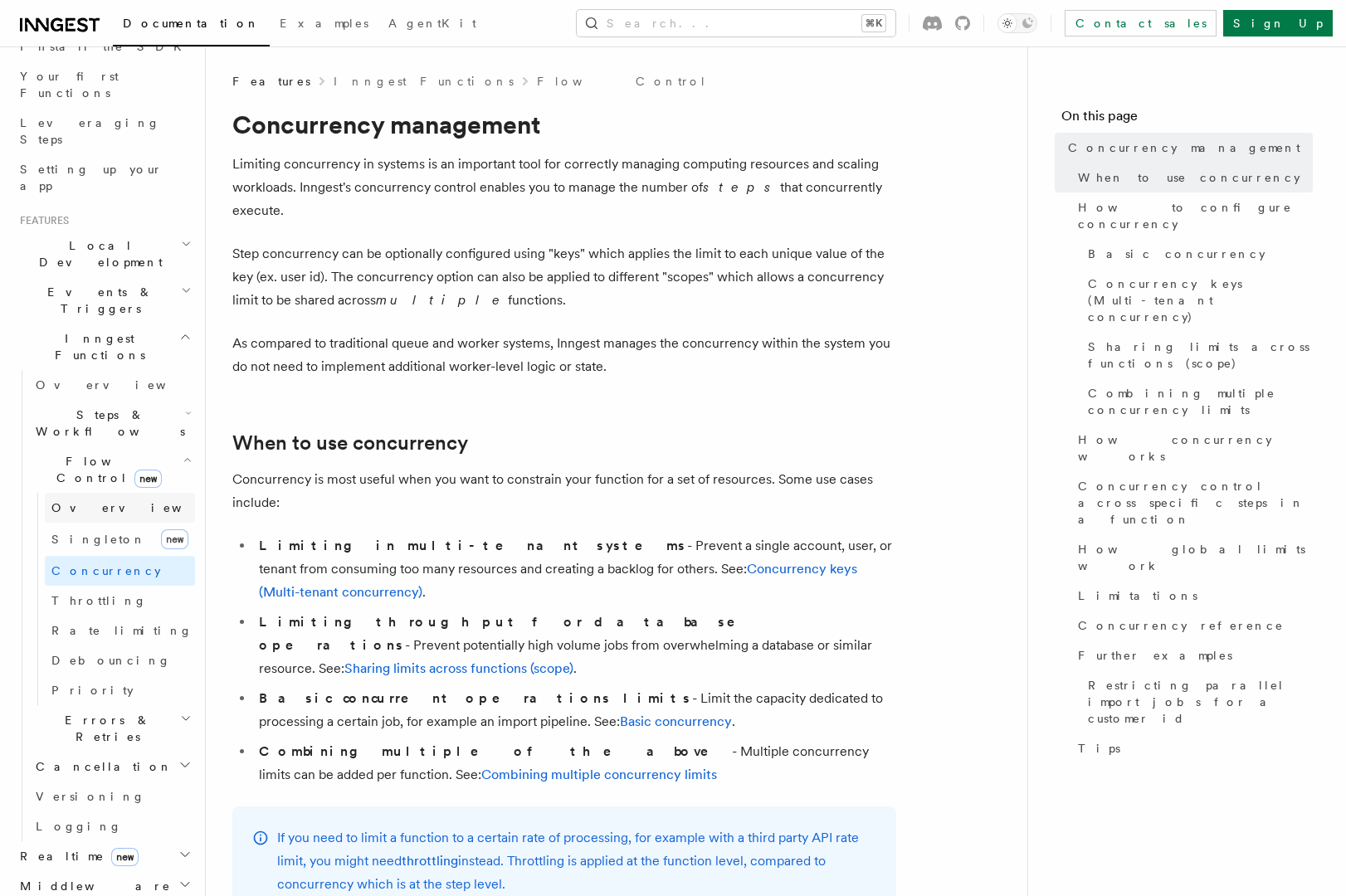
scroll to position [197, 0]
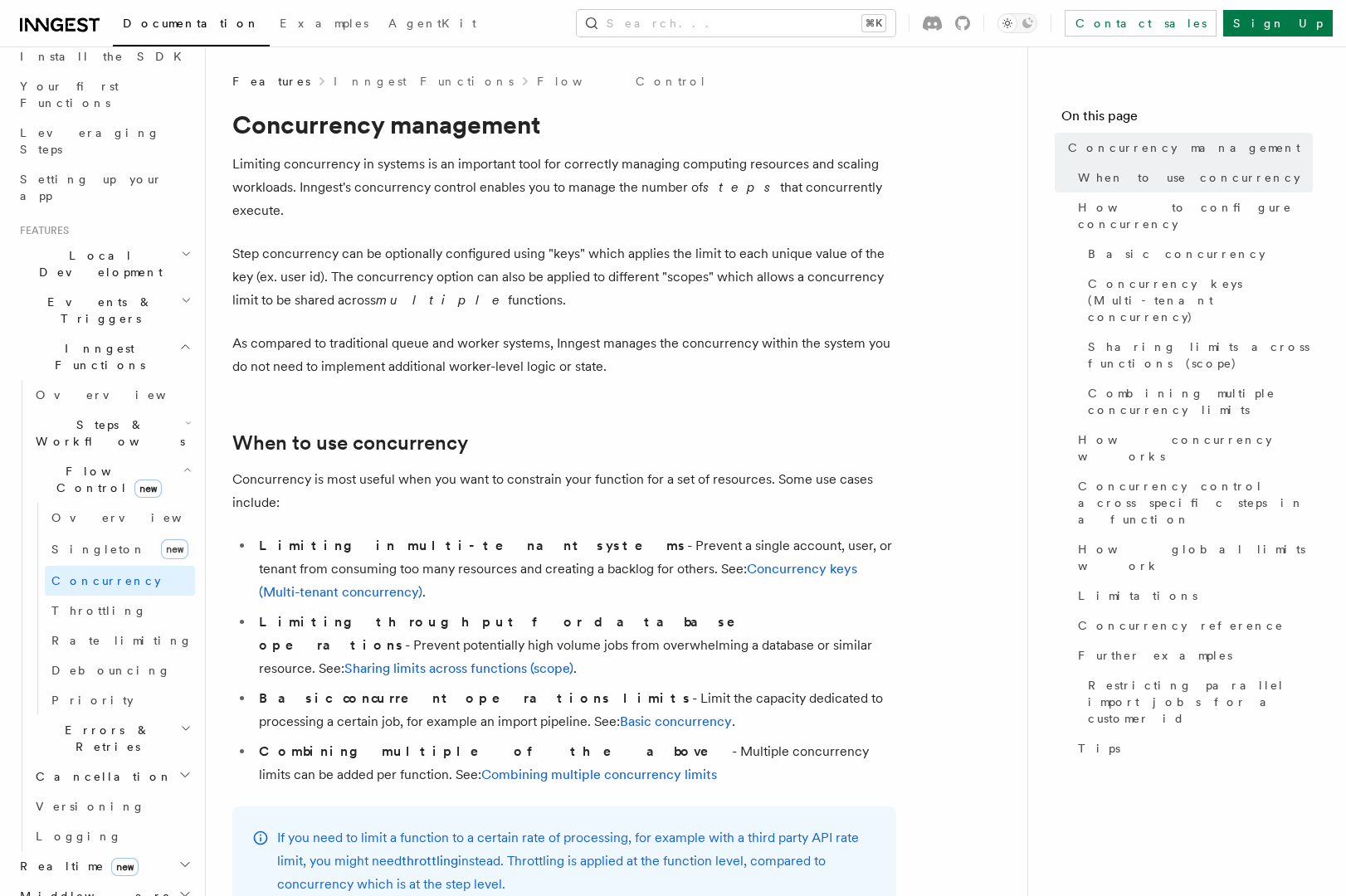
click at [185, 417] on icon "button" at bounding box center [189, 423] width 7 height 13
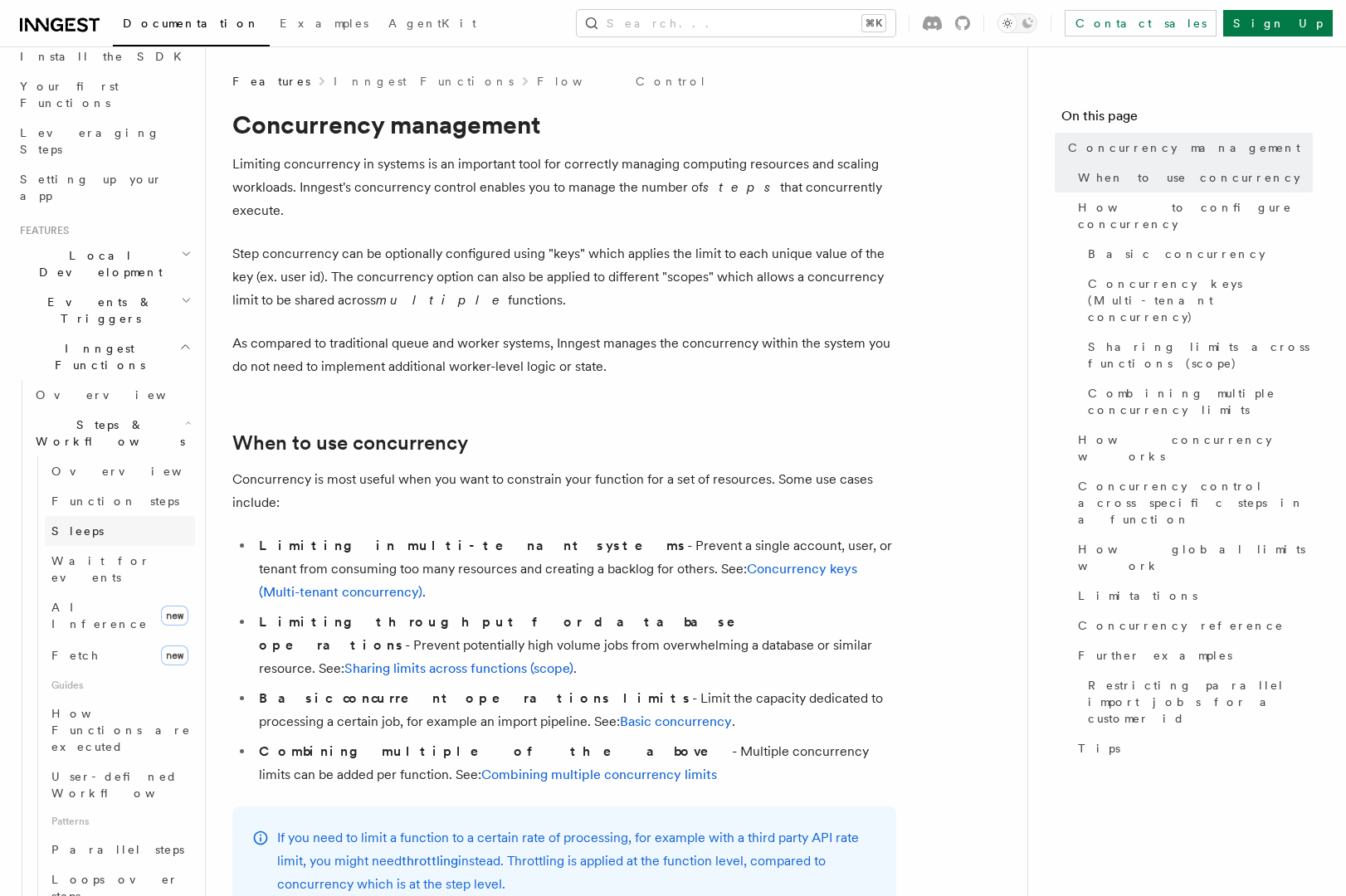
scroll to position [274, 0]
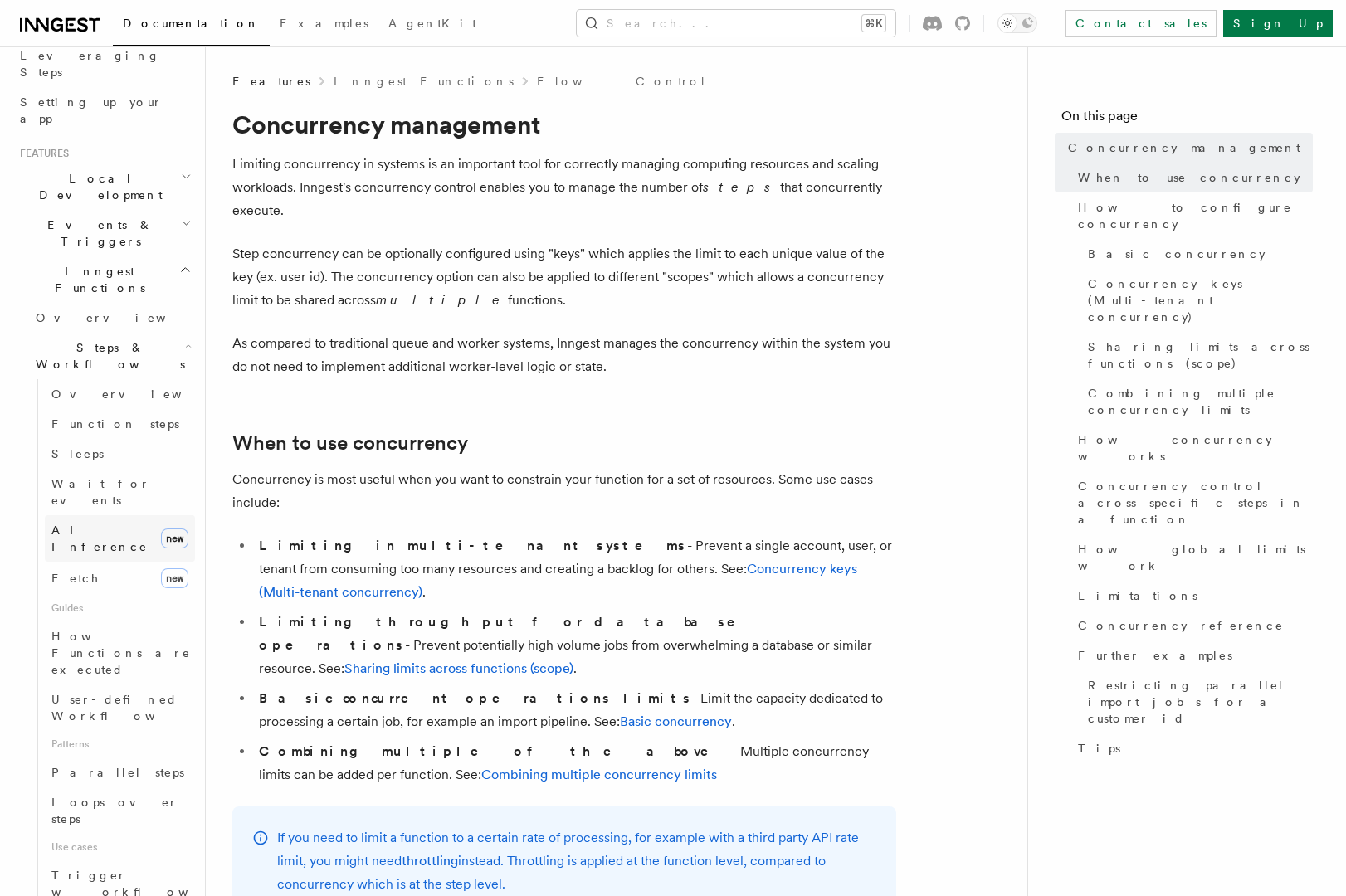
click at [118, 515] on link "AI Inference new" at bounding box center [119, 538] width 150 height 46
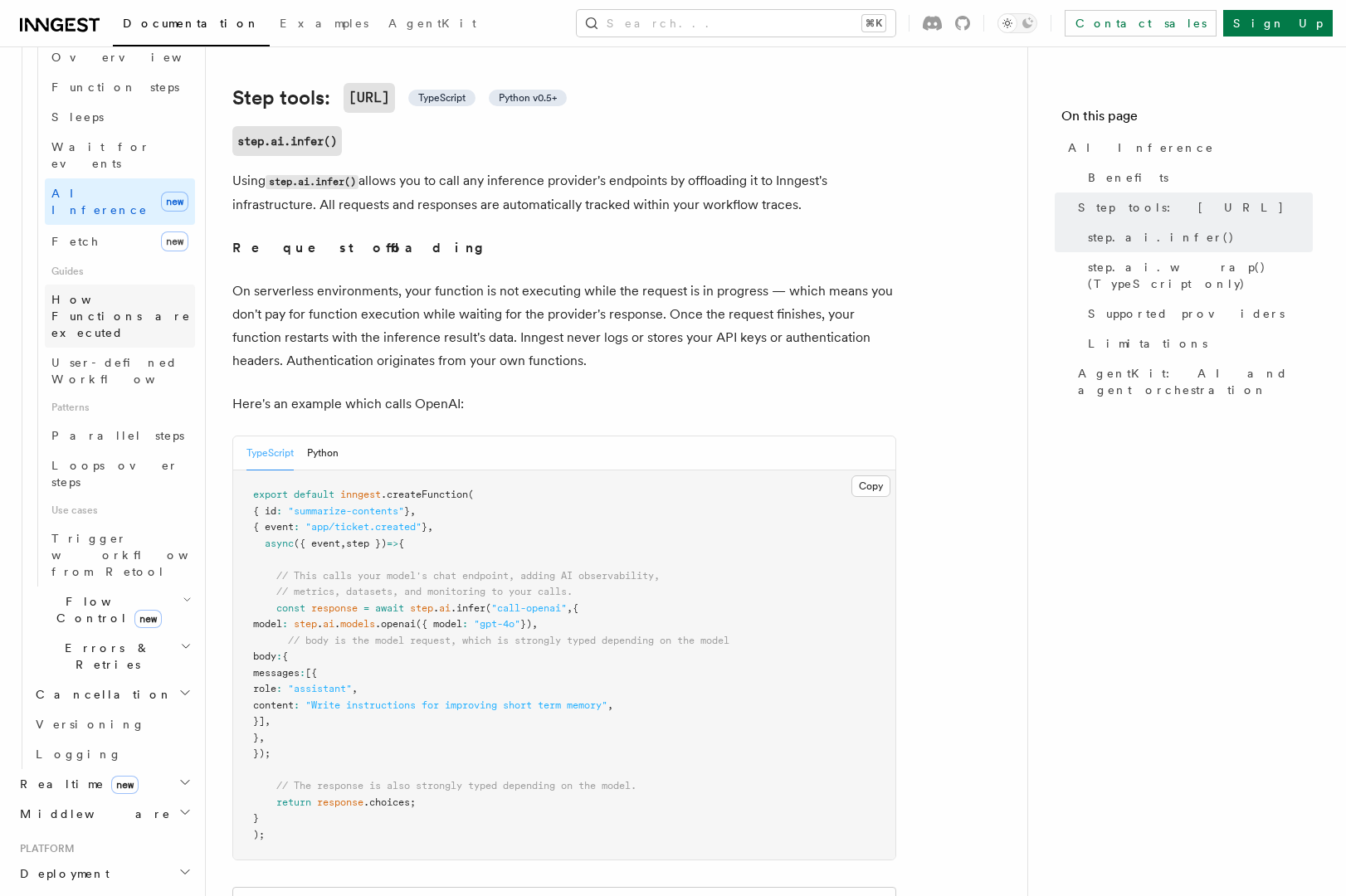
scroll to position [612, 0]
click at [156, 768] on h2 "Realtime new" at bounding box center [104, 783] width 182 height 30
click at [156, 875] on h2 "Middleware" at bounding box center [104, 889] width 182 height 30
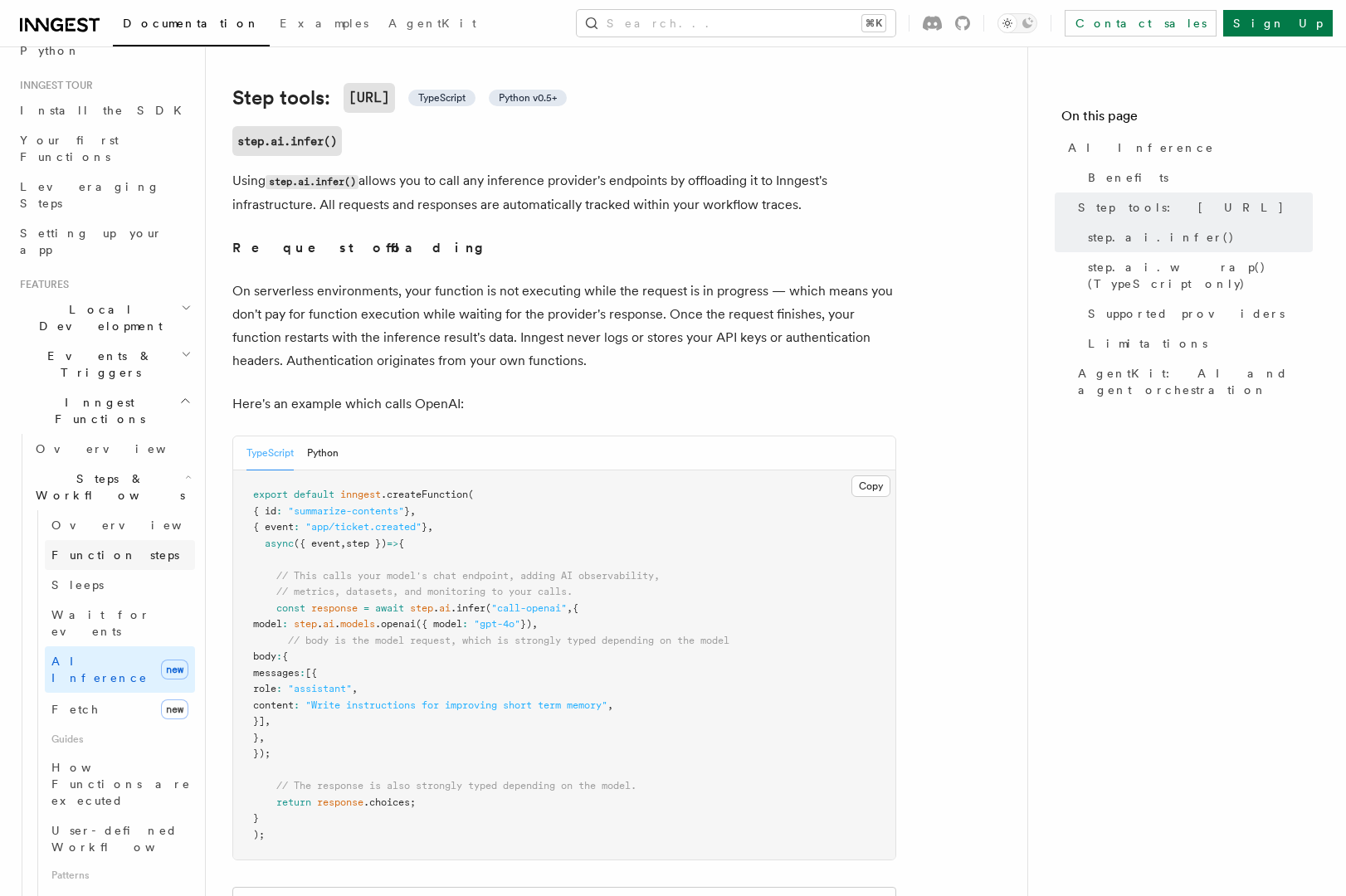
scroll to position [146, 0]
click at [119, 605] on span "Wait for events" at bounding box center [100, 620] width 99 height 30
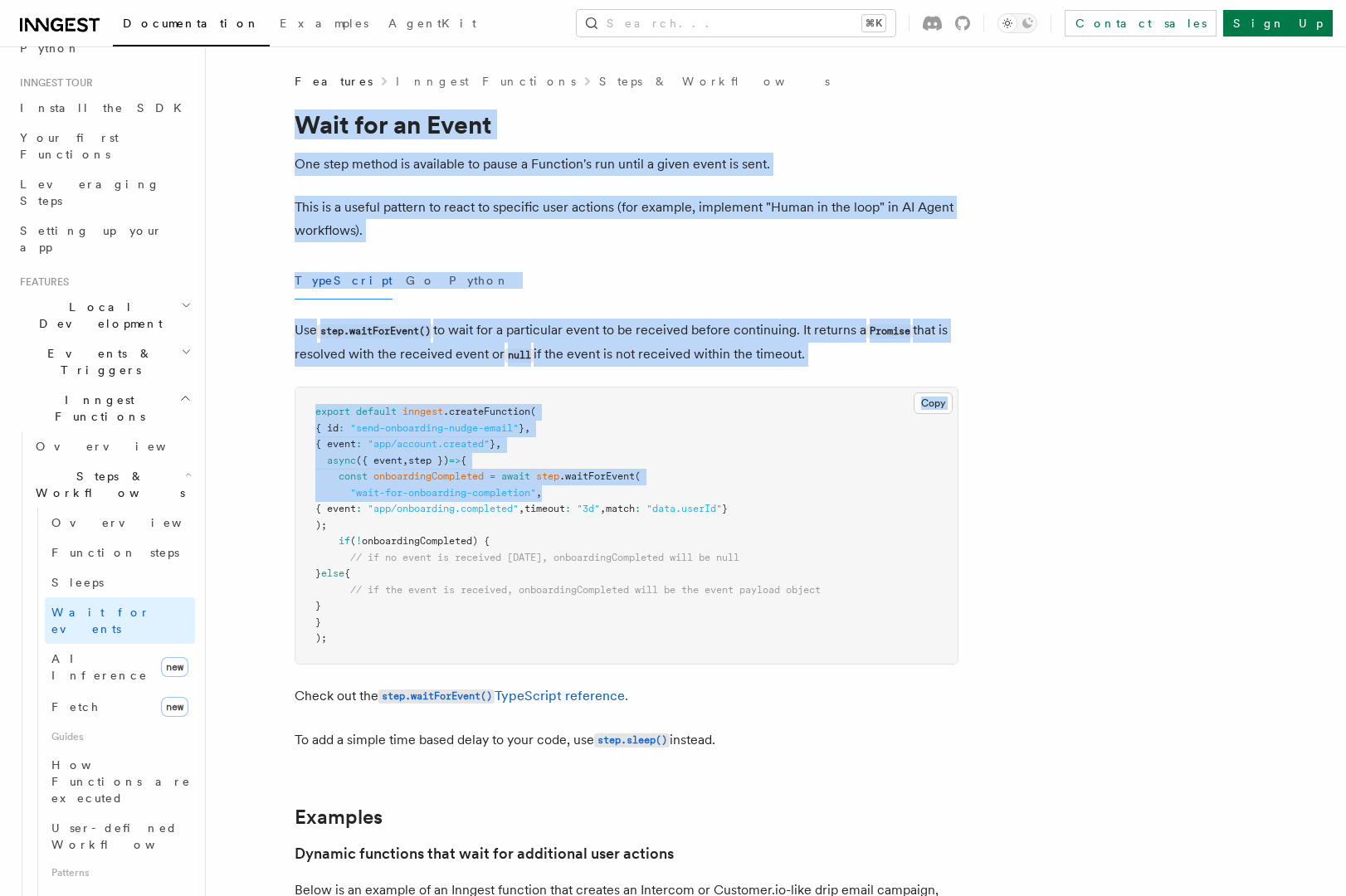
drag, startPoint x: 288, startPoint y: 125, endPoint x: 784, endPoint y: 490, distance: 615.8
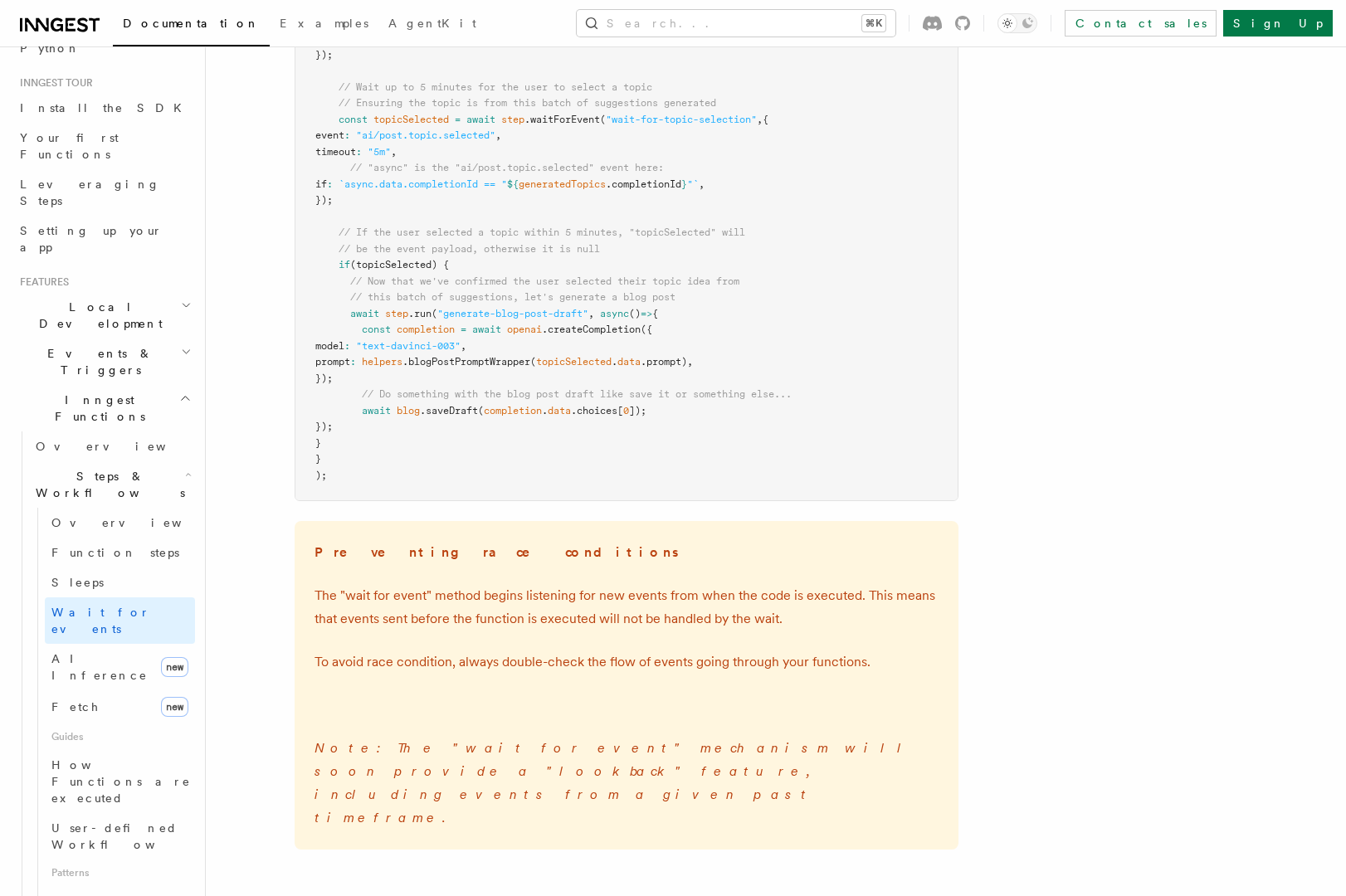
scroll to position [2351, 0]
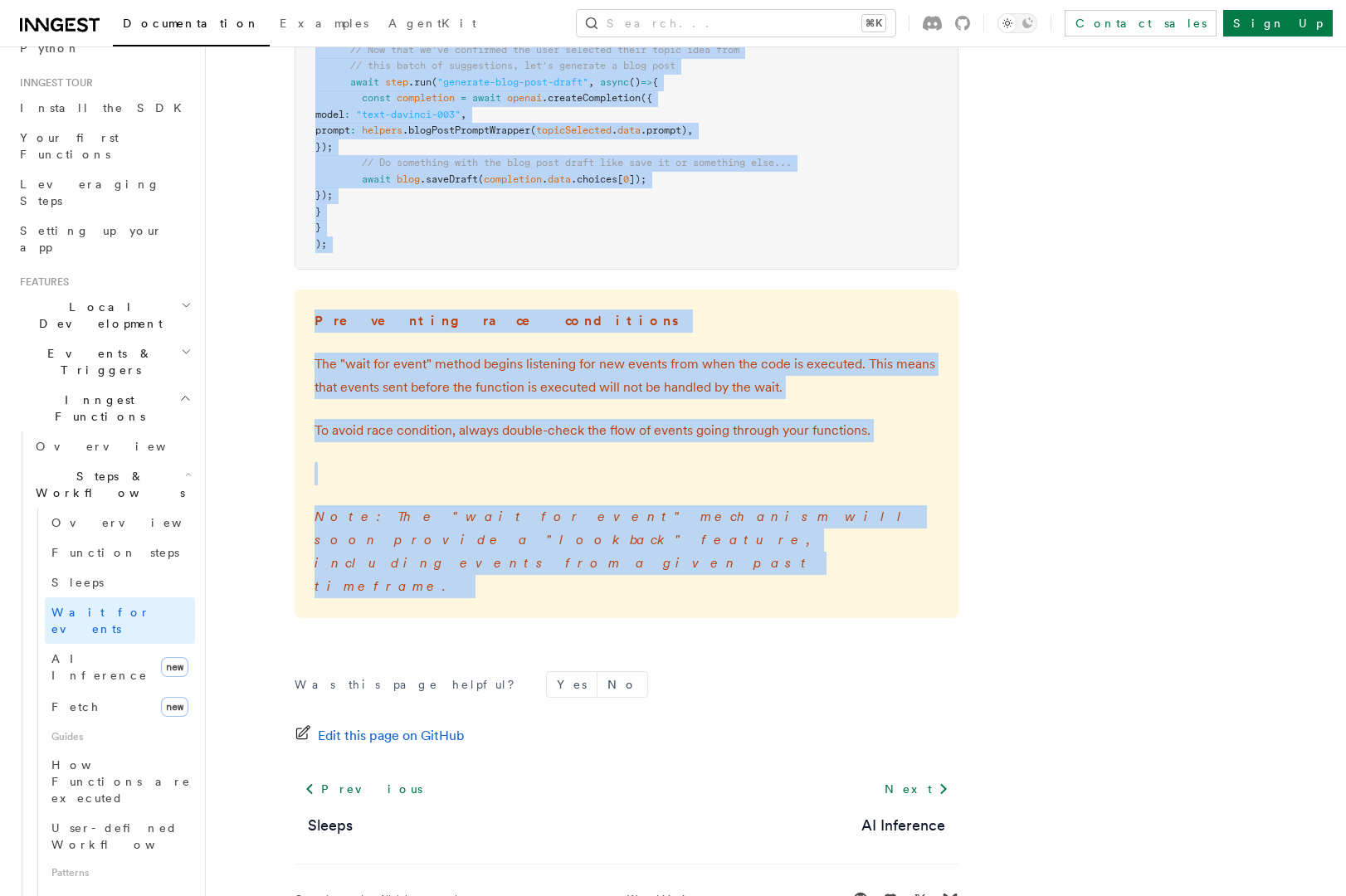
copy article "Wait for an Event One step method is available to pause a Function's run until …"
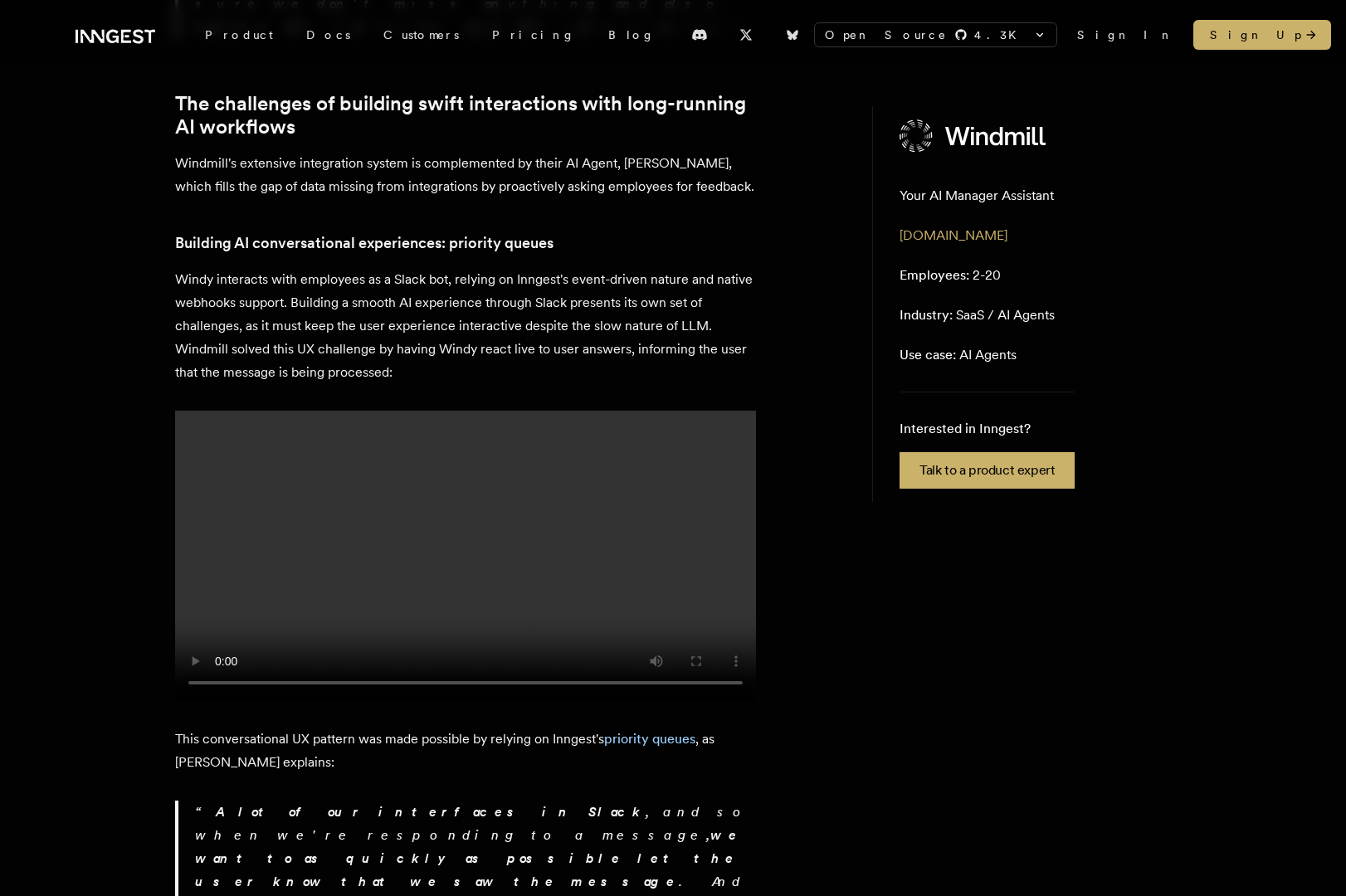
scroll to position [2695, 0]
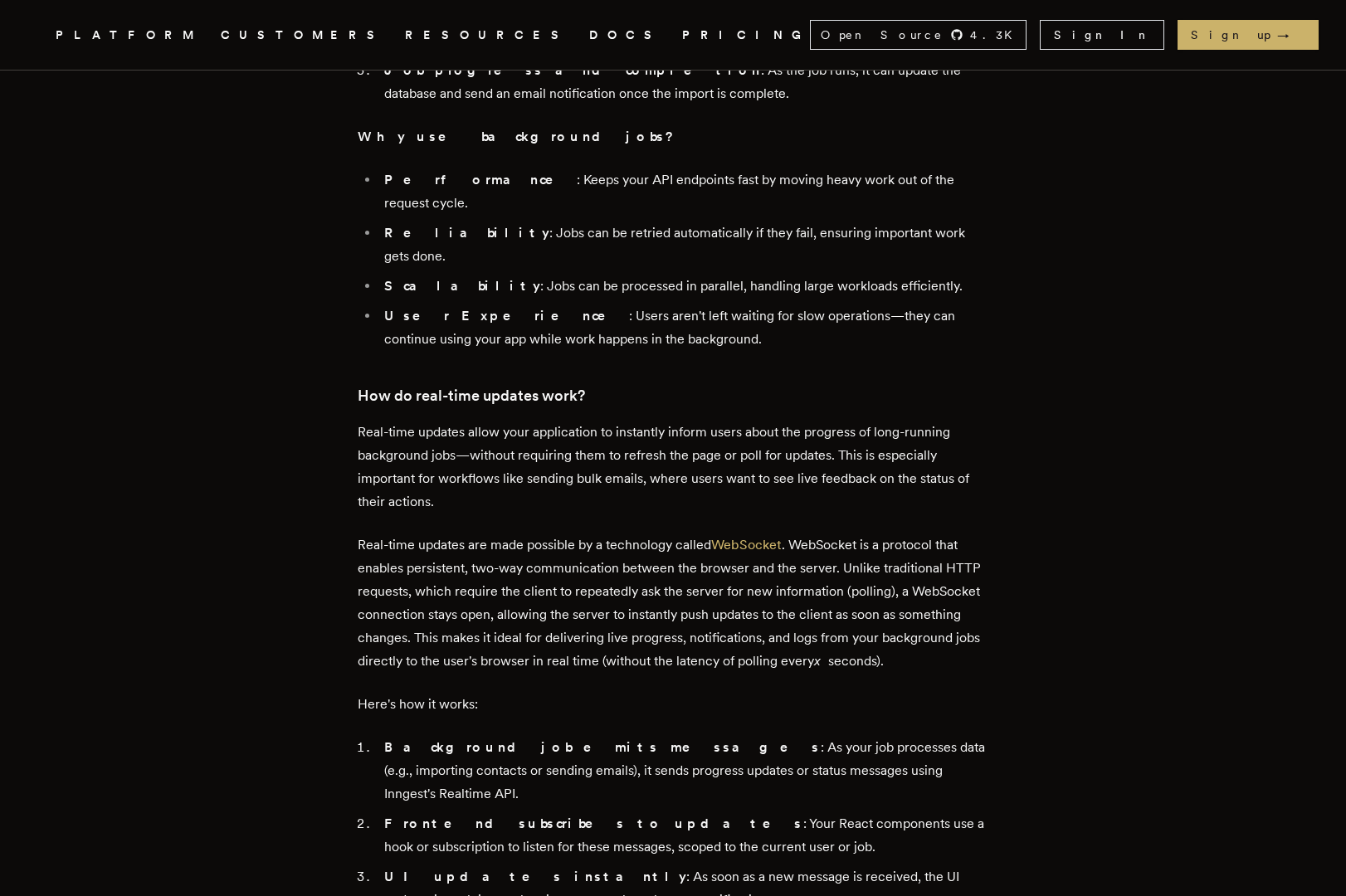
scroll to position [3142, 0]
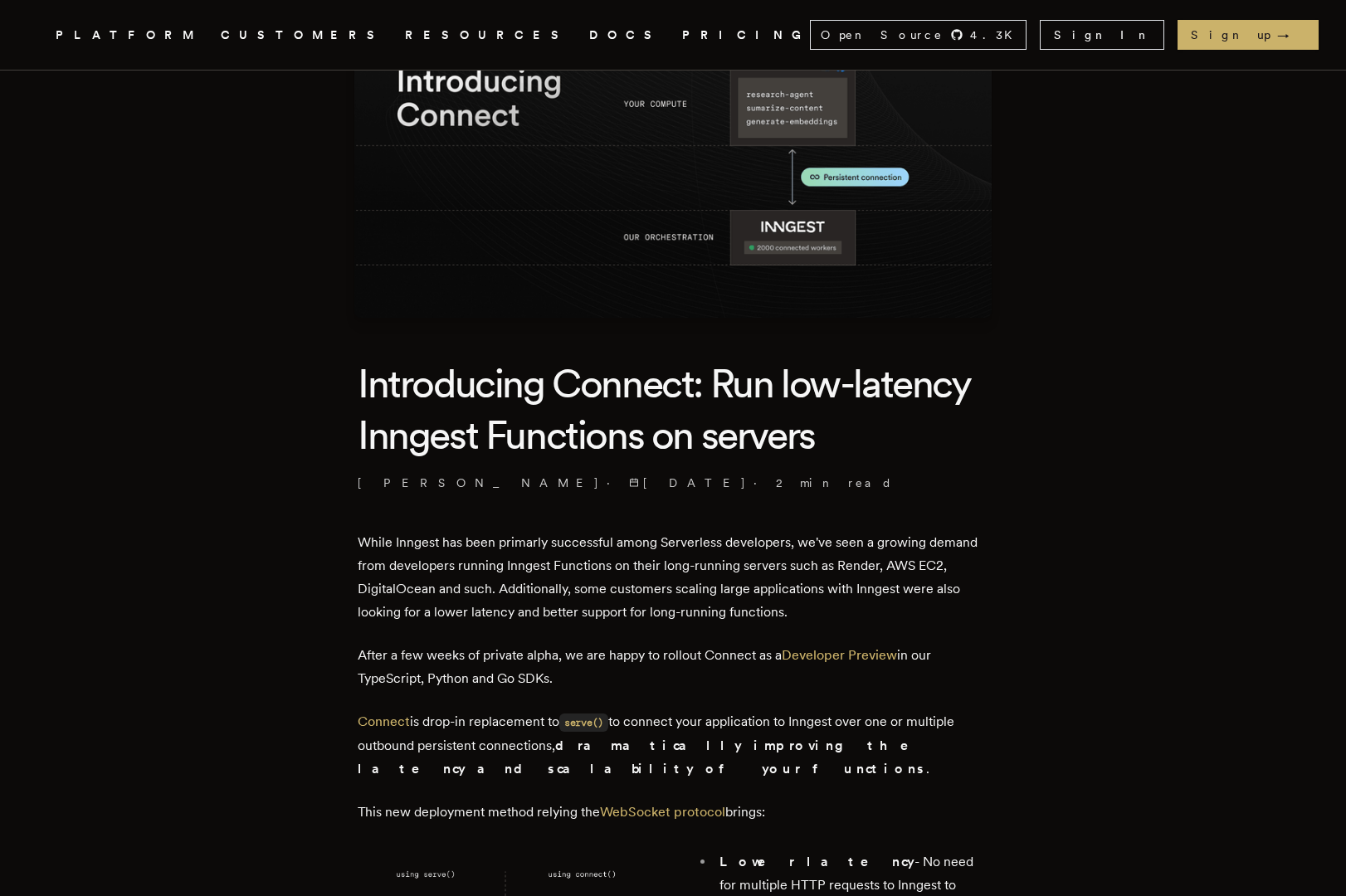
scroll to position [125, 0]
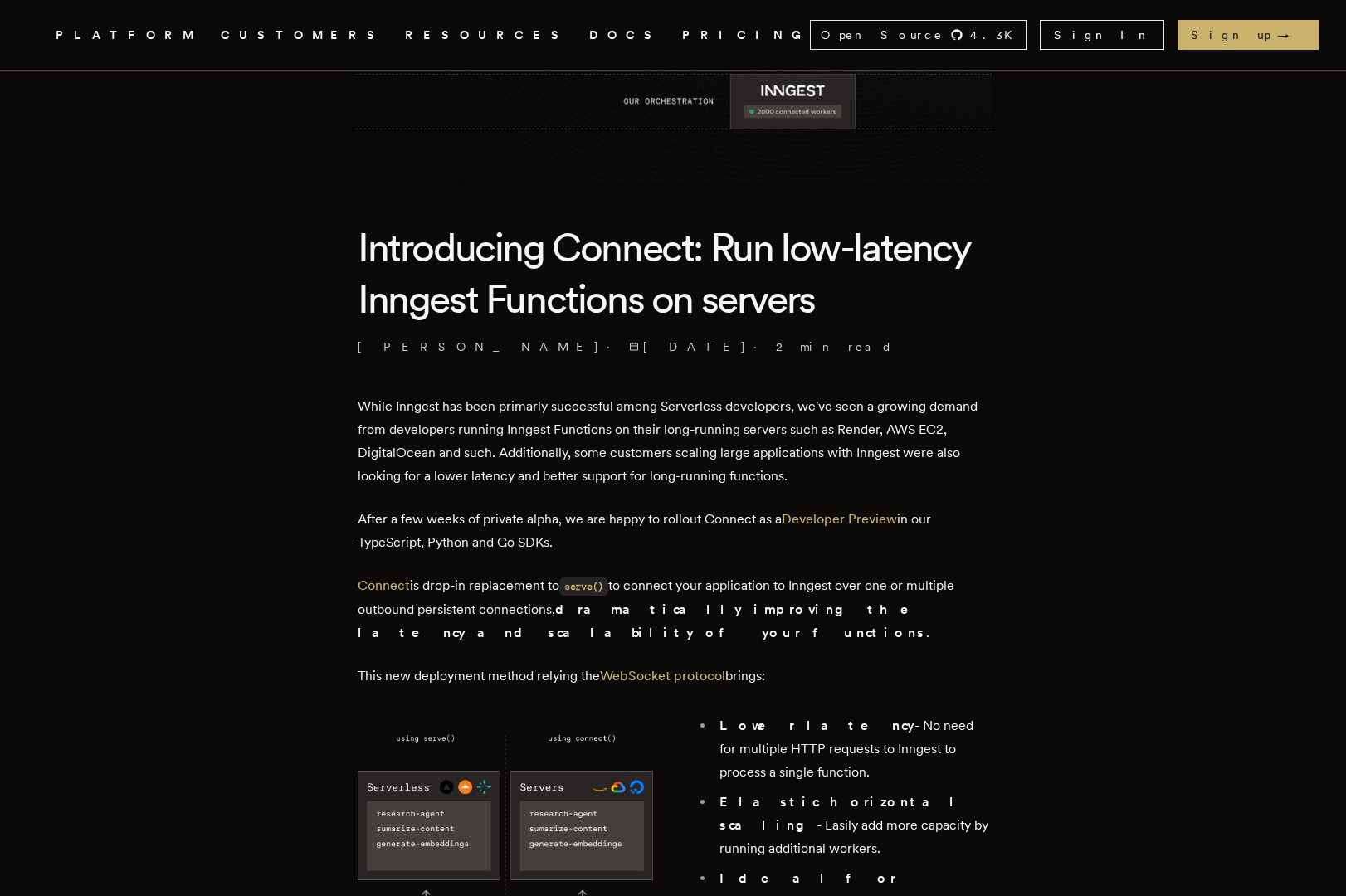
scroll to position [262, 0]
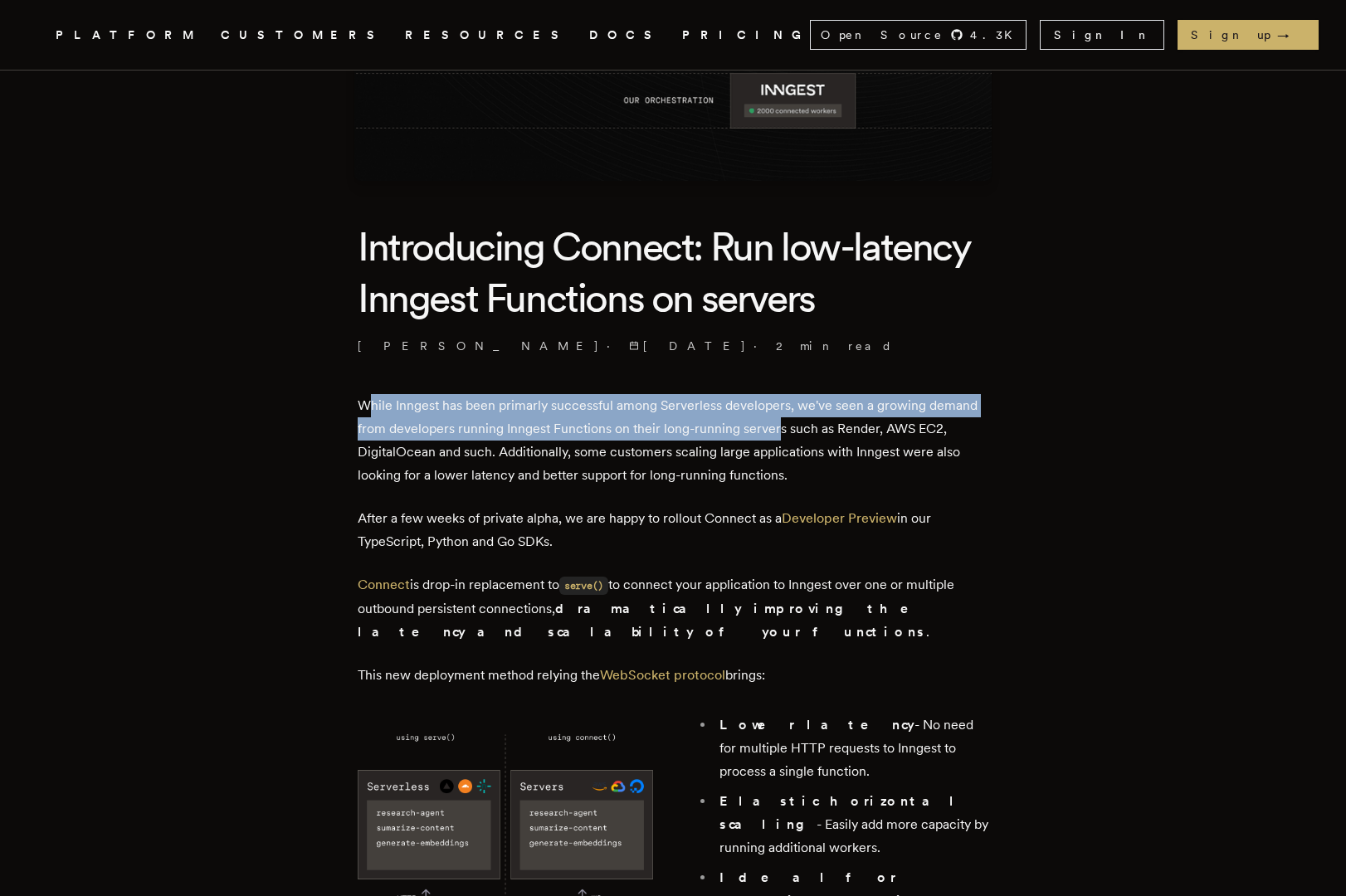
drag, startPoint x: 375, startPoint y: 416, endPoint x: 781, endPoint y: 436, distance: 406.5
click at [781, 436] on p "While Inngest has been primarly successful among Serverless developers, we've s…" at bounding box center [673, 440] width 631 height 93
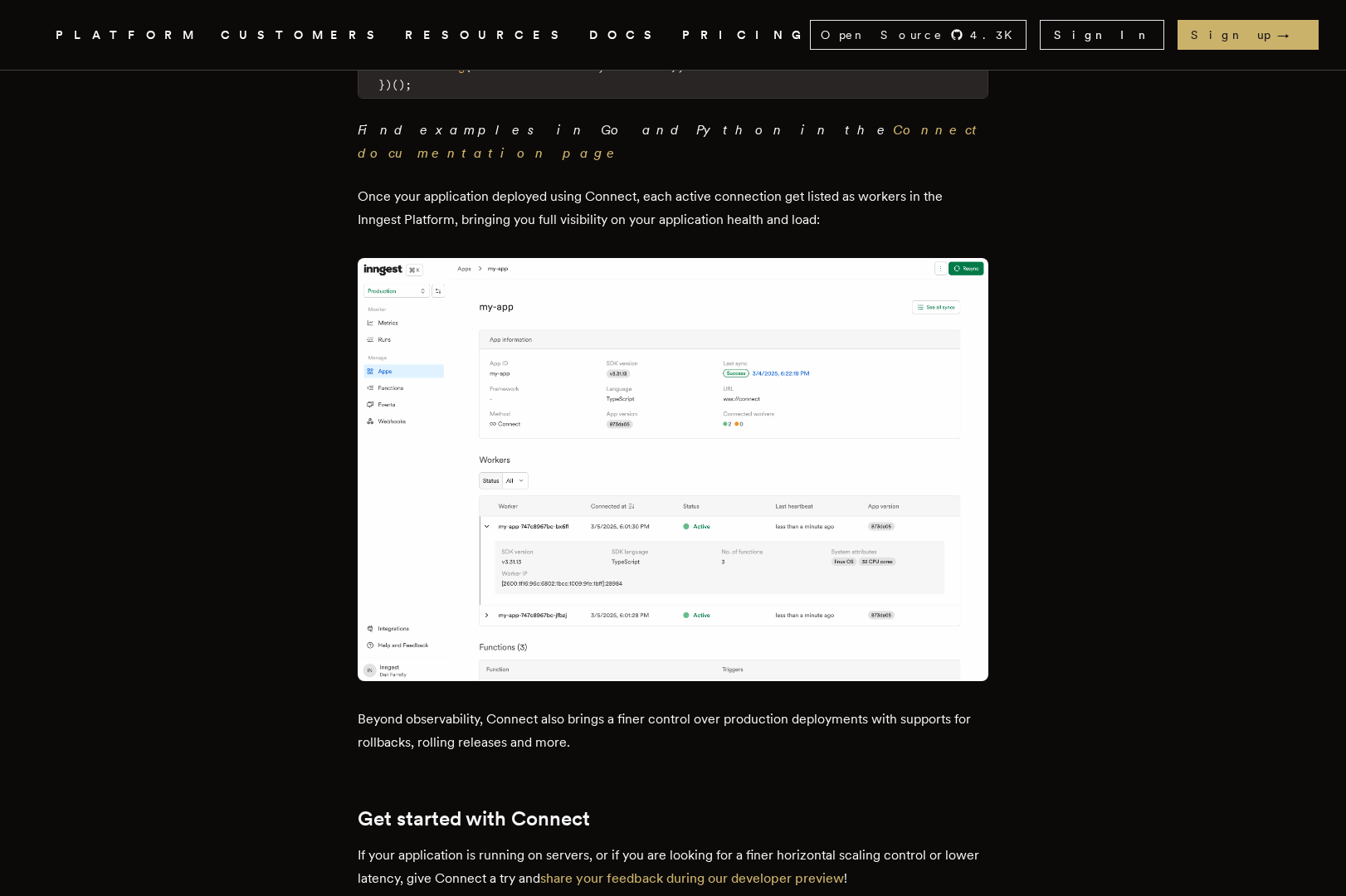
scroll to position [1819, 0]
